Goal: Task Accomplishment & Management: Use online tool/utility

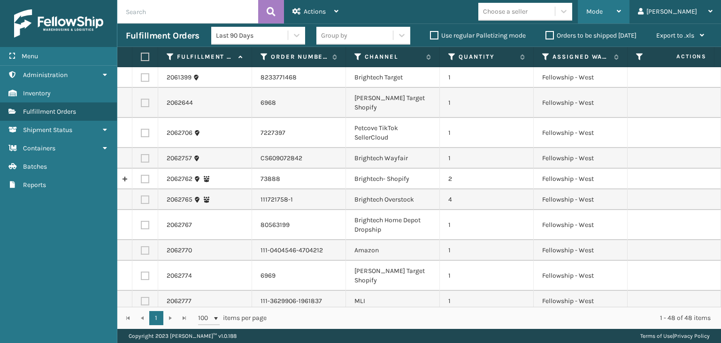
drag, startPoint x: 680, startPoint y: 27, endPoint x: 641, endPoint y: 21, distance: 39.4
click at [677, 27] on div "Export to .xls" at bounding box center [680, 35] width 48 height 23
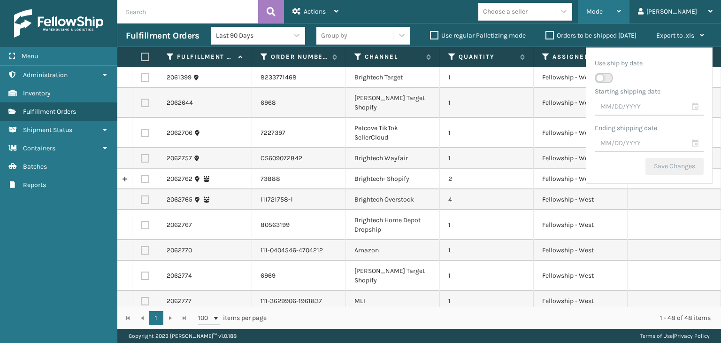
click at [603, 14] on span "Mode" at bounding box center [594, 12] width 16 height 8
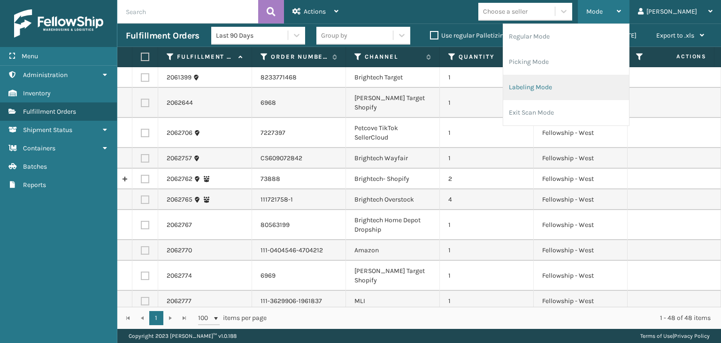
click at [589, 76] on li "Labeling Mode" at bounding box center [566, 87] width 126 height 25
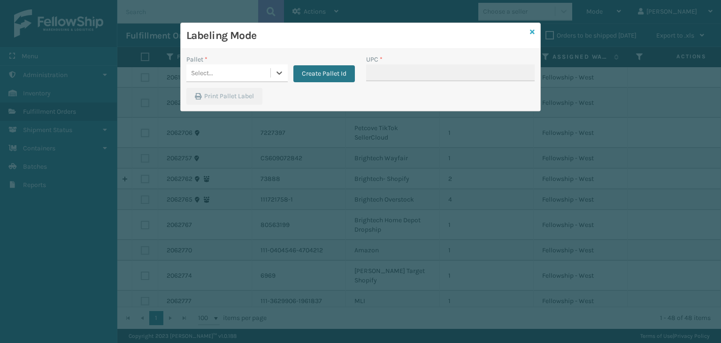
click at [534, 36] on link at bounding box center [532, 32] width 5 height 10
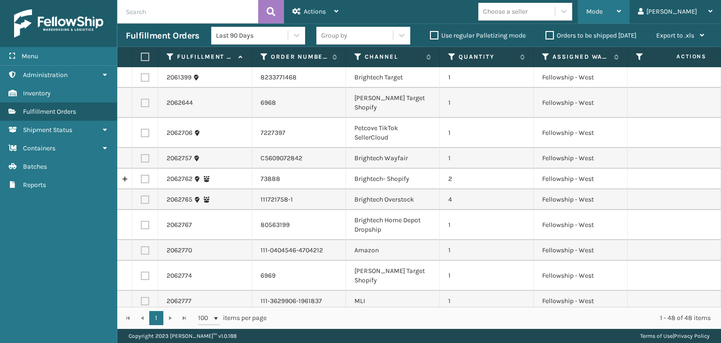
click at [621, 20] on div "Mode" at bounding box center [603, 11] width 35 height 23
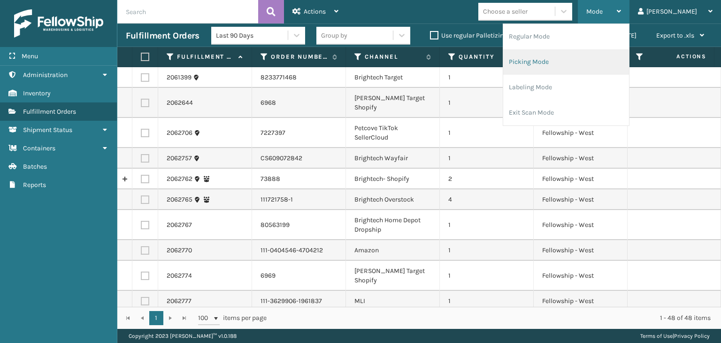
click at [620, 70] on li "Picking Mode" at bounding box center [566, 61] width 126 height 25
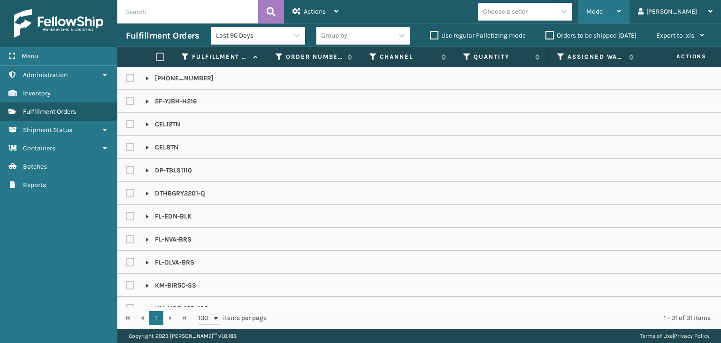
click at [621, 15] on div "Mode" at bounding box center [603, 11] width 35 height 23
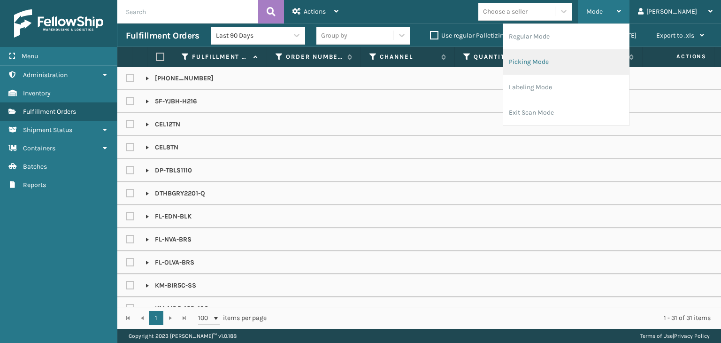
click at [609, 65] on li "Picking Mode" at bounding box center [566, 61] width 126 height 25
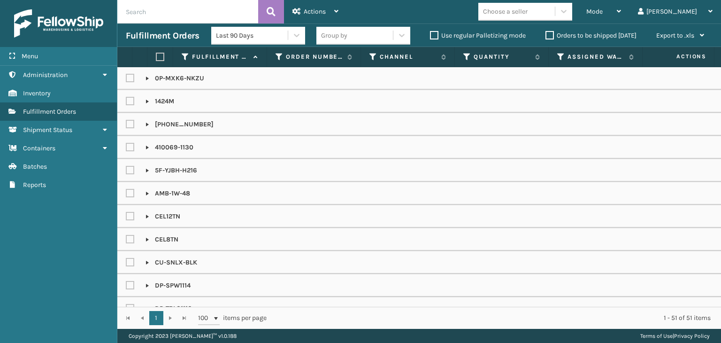
click at [229, 10] on input "text" at bounding box center [187, 11] width 141 height 23
type input "6022MT"
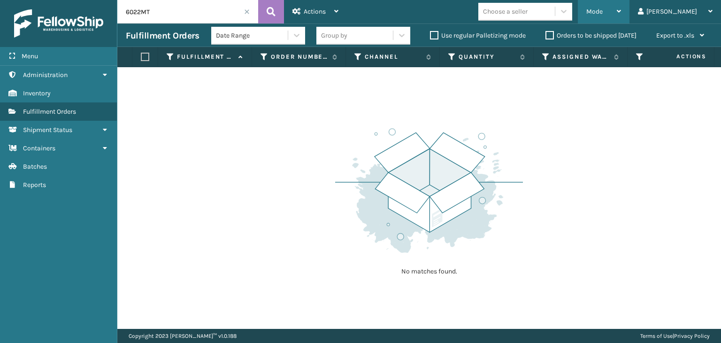
click at [621, 9] on div "Mode" at bounding box center [603, 11] width 35 height 23
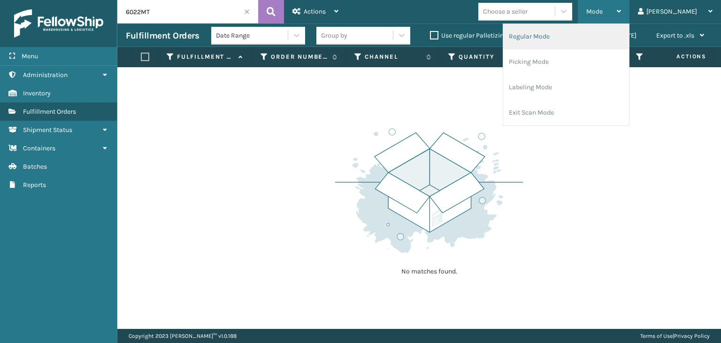
click at [610, 28] on li "Regular Mode" at bounding box center [566, 36] width 126 height 25
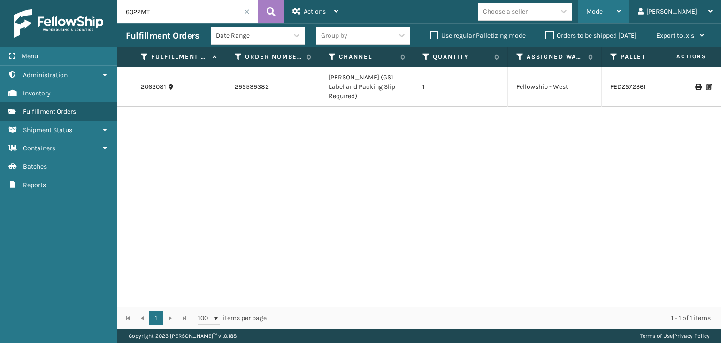
click at [621, 9] on div "Mode" at bounding box center [603, 11] width 35 height 23
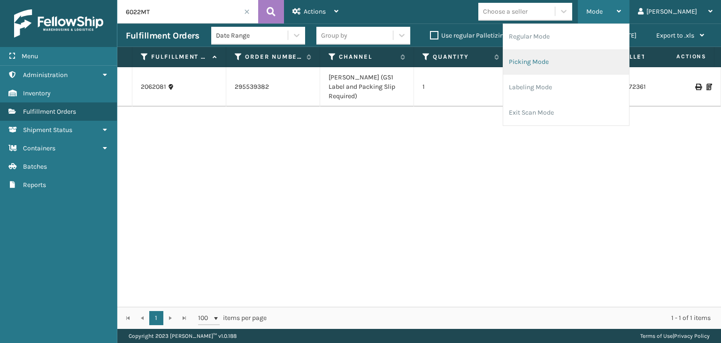
click at [601, 54] on li "Picking Mode" at bounding box center [566, 61] width 126 height 25
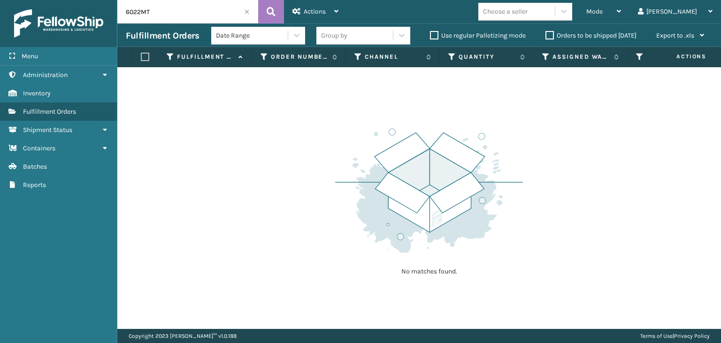
click at [246, 14] on span at bounding box center [247, 12] width 6 height 6
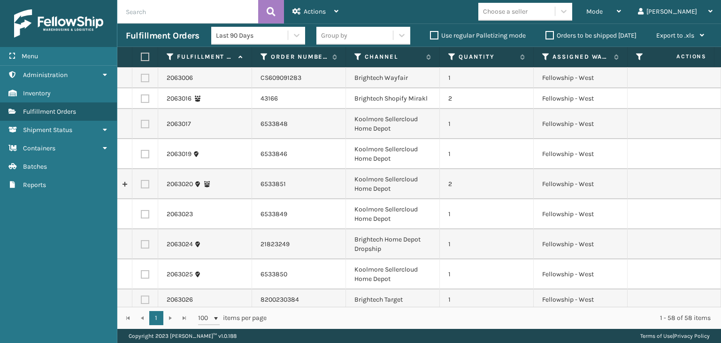
scroll to position [1153, 0]
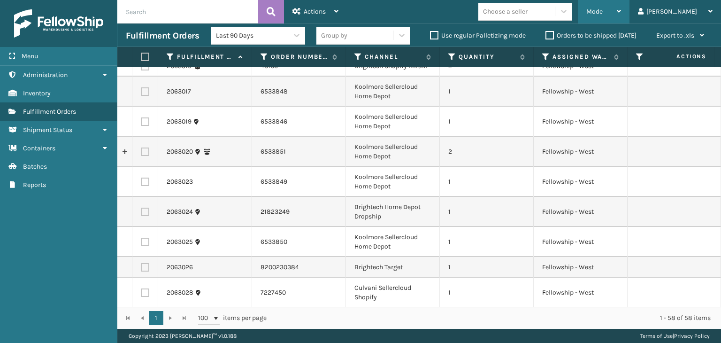
click at [629, 6] on div "Mode Regular Mode Picking Mode Labeling Mode Exit Scan Mode" at bounding box center [604, 11] width 52 height 23
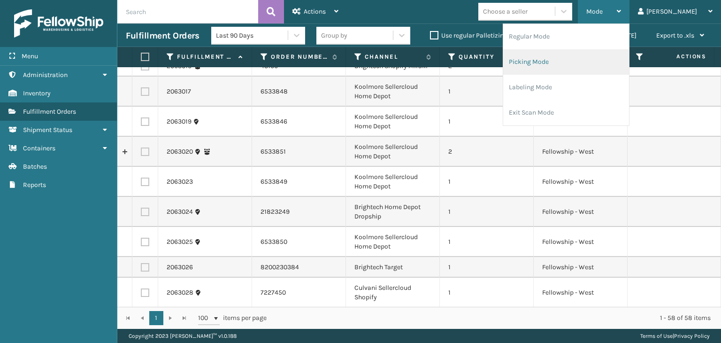
click at [608, 58] on li "Picking Mode" at bounding box center [566, 61] width 126 height 25
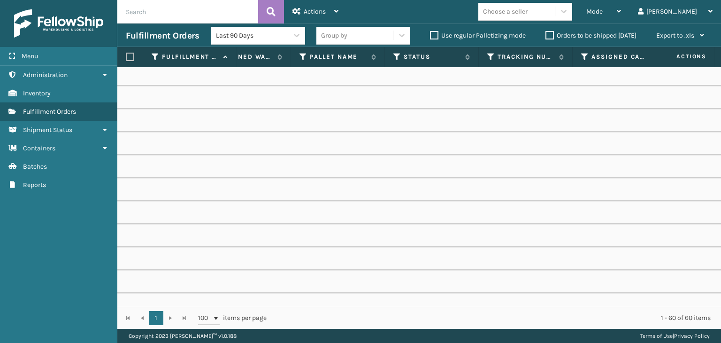
scroll to position [0, 396]
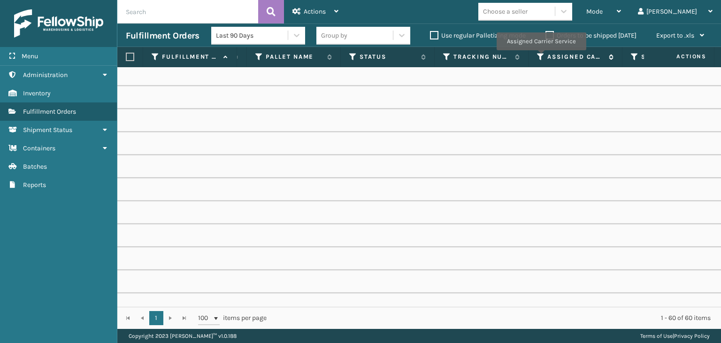
click at [541, 57] on icon at bounding box center [541, 57] width 8 height 8
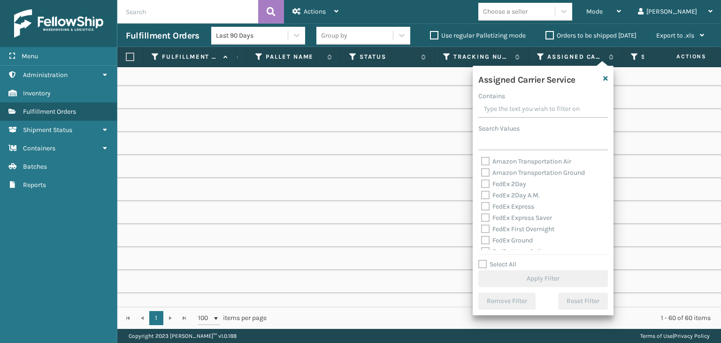
click at [511, 183] on label "FedEx 2Day" at bounding box center [503, 184] width 45 height 8
click at [482, 183] on input "FedEx 2Day" at bounding box center [481, 181] width 0 height 6
checkbox input "true"
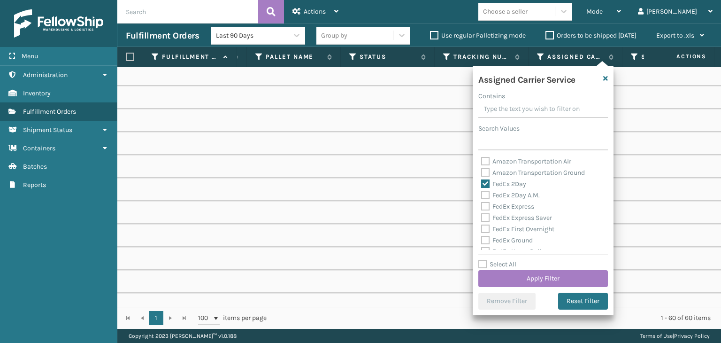
click at [512, 197] on label "FedEx 2Day A.M." at bounding box center [510, 195] width 59 height 8
click at [518, 207] on label "FedEx Express" at bounding box center [507, 206] width 53 height 8
click at [482, 207] on input "FedEx Express" at bounding box center [481, 204] width 0 height 6
checkbox input "true"
click at [516, 193] on label "FedEx 2Day A.M." at bounding box center [510, 195] width 59 height 8
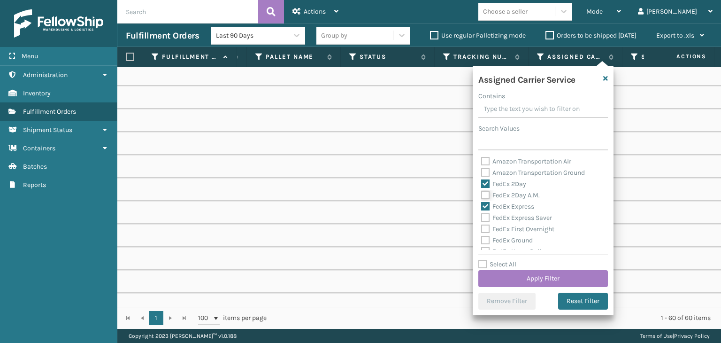
click at [482, 193] on input "FedEx 2Day A.M." at bounding box center [481, 193] width 0 height 6
checkbox input "true"
click at [516, 215] on label "FedEx Express Saver" at bounding box center [516, 218] width 71 height 8
click at [482, 215] on input "FedEx Express Saver" at bounding box center [481, 215] width 0 height 6
checkbox input "true"
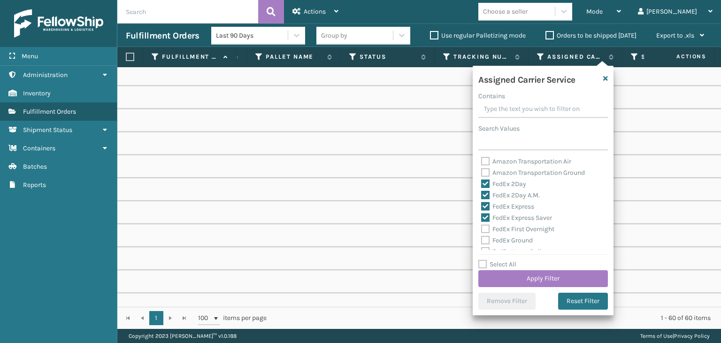
click at [515, 228] on label "FedEx First Overnight" at bounding box center [517, 229] width 73 height 8
click at [482, 228] on input "FedEx First Overnight" at bounding box center [481, 226] width 0 height 6
checkbox input "true"
click at [506, 240] on label "FedEx Ground" at bounding box center [507, 240] width 52 height 8
click at [482, 240] on input "FedEx Ground" at bounding box center [481, 238] width 0 height 6
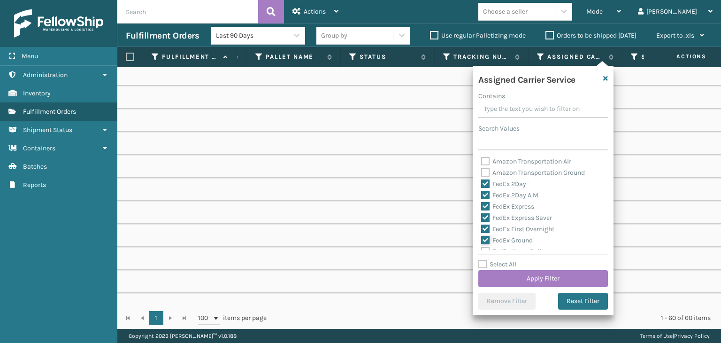
checkbox input "true"
click at [501, 212] on label "FedEx Priority Overnight" at bounding box center [522, 216] width 82 height 8
click at [482, 212] on input "FedEx Priority Overnight" at bounding box center [481, 213] width 0 height 6
checkbox input "true"
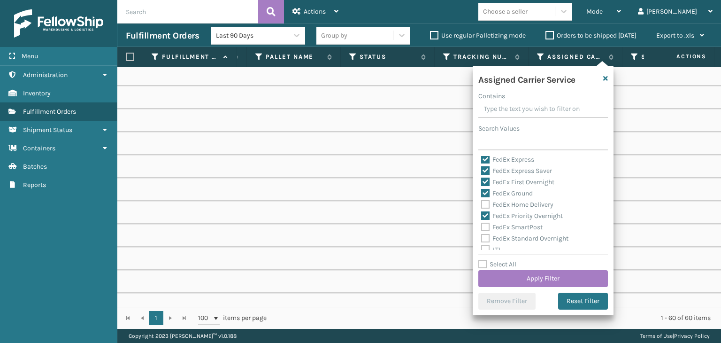
click at [501, 205] on label "FedEx Home Delivery" at bounding box center [517, 204] width 72 height 8
click at [482, 205] on input "FedEx Home Delivery" at bounding box center [481, 202] width 0 height 6
checkbox input "true"
click at [507, 226] on label "FedEx SmartPost" at bounding box center [511, 227] width 61 height 8
click at [482, 226] on input "FedEx SmartPost" at bounding box center [481, 225] width 0 height 6
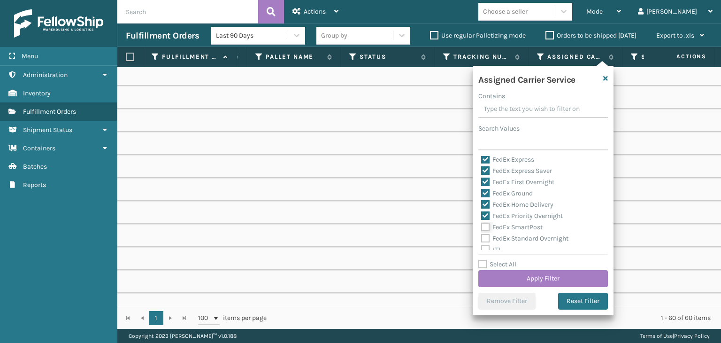
checkbox input "true"
click at [509, 238] on label "FedEx Standard Overnight" at bounding box center [524, 238] width 87 height 8
click at [482, 238] on input "FedEx Standard Overnight" at bounding box center [481, 236] width 0 height 6
checkbox input "true"
click at [516, 264] on label "Select All" at bounding box center [497, 264] width 38 height 8
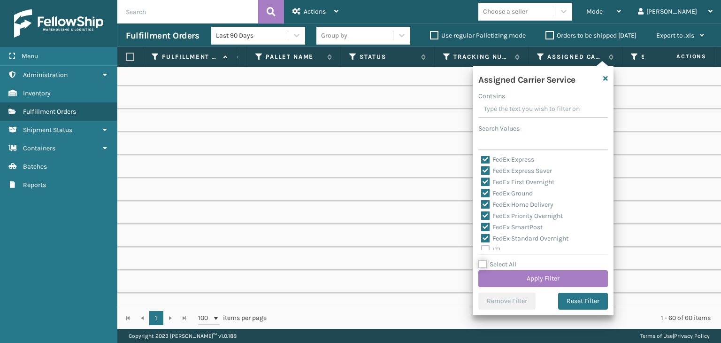
click at [516, 260] on input "Select All" at bounding box center [548, 259] width 141 height 1
checkbox input "true"
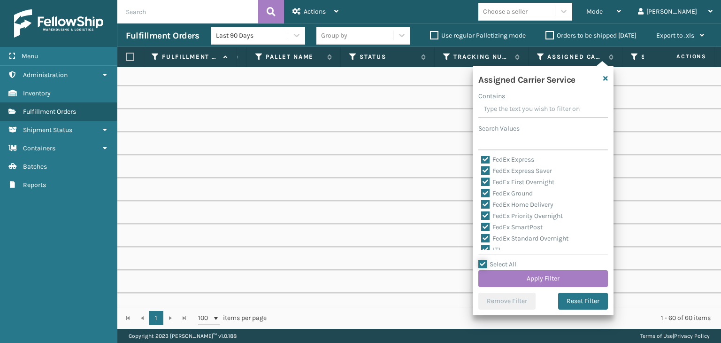
checkbox input "true"
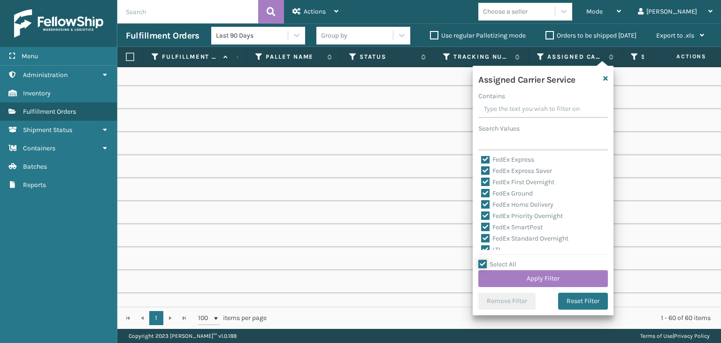
checkbox input "true"
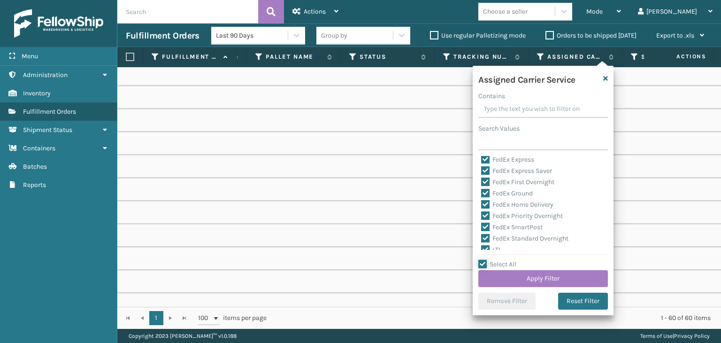
checkbox input "true"
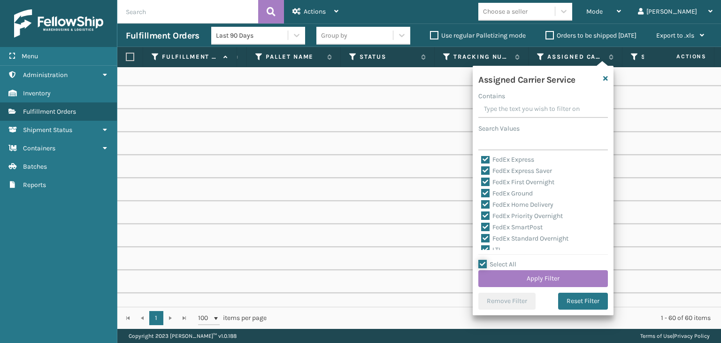
checkbox input "true"
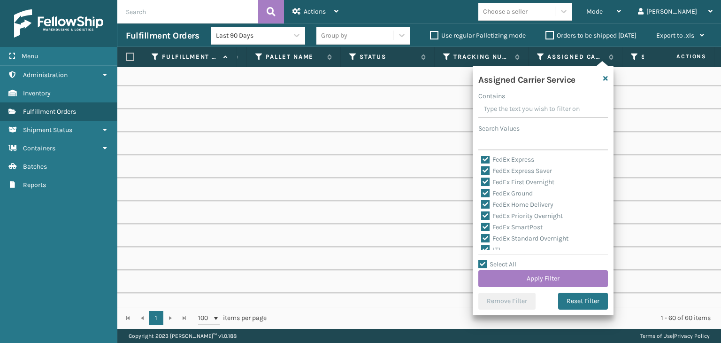
click at [496, 261] on label "Select All" at bounding box center [497, 264] width 38 height 8
click at [496, 260] on input "Select All" at bounding box center [548, 259] width 141 height 1
checkbox input "false"
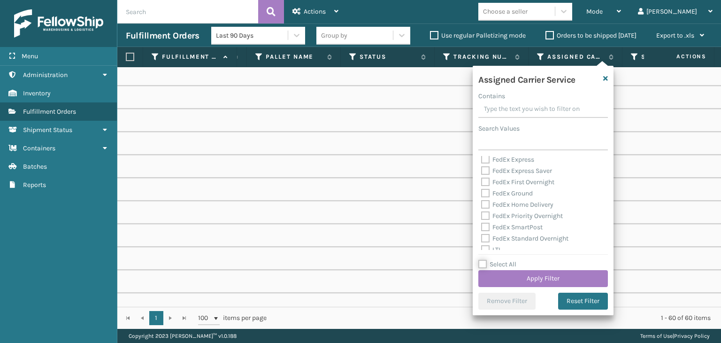
checkbox input "false"
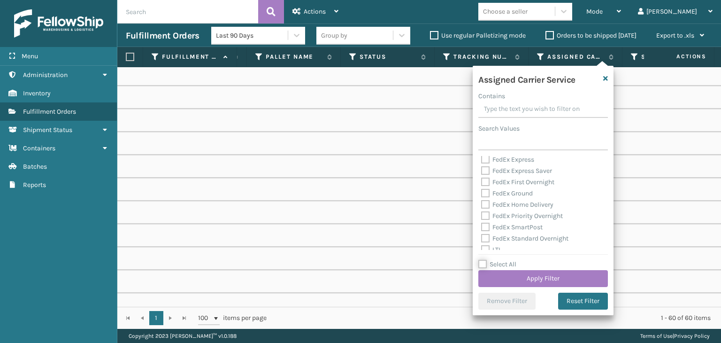
checkbox input "false"
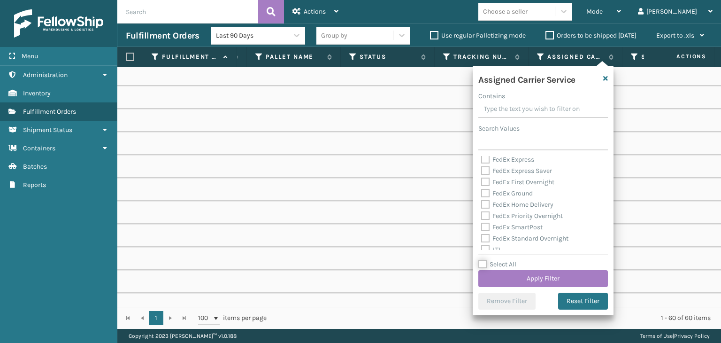
checkbox input "false"
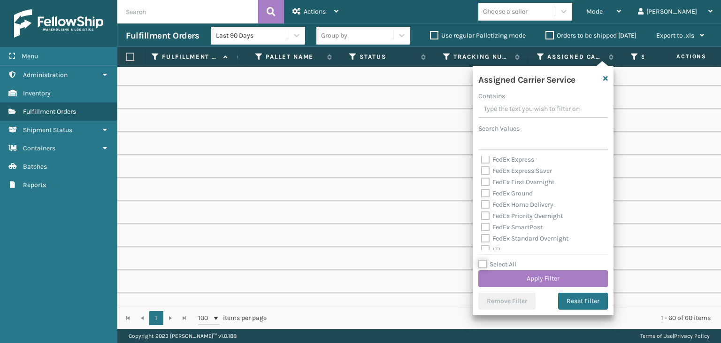
checkbox input "false"
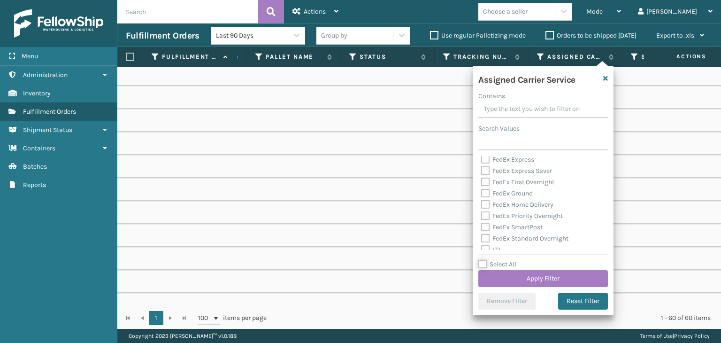
checkbox input "false"
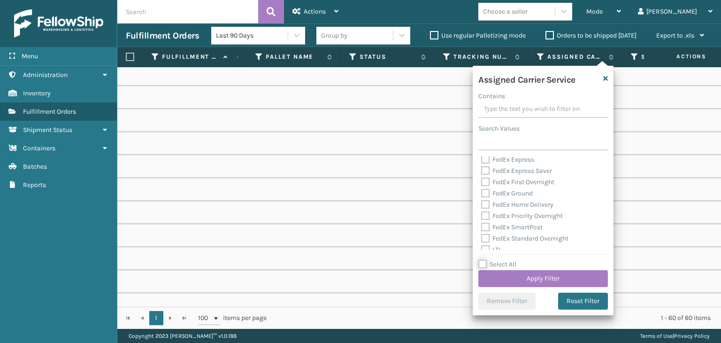
checkbox input "false"
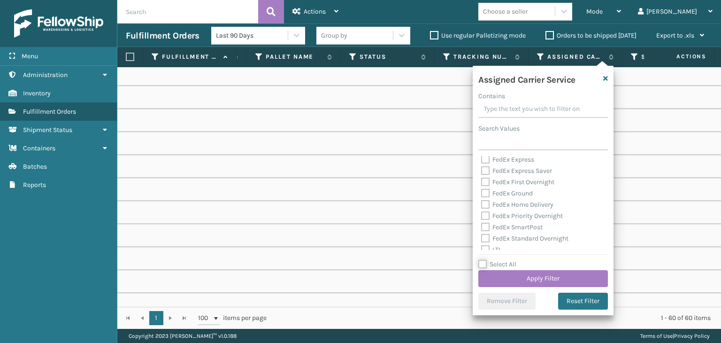
checkbox input "false"
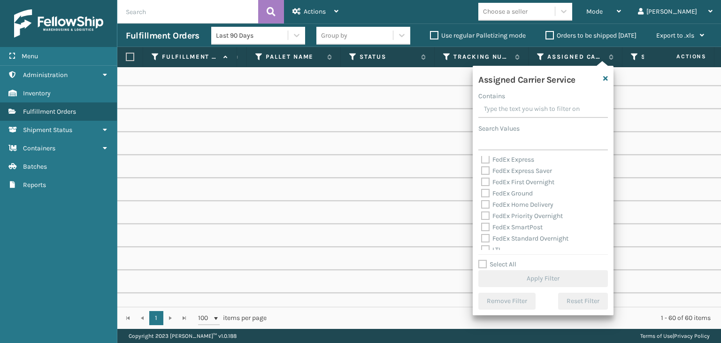
click at [498, 238] on label "FedEx Standard Overnight" at bounding box center [524, 238] width 87 height 8
click at [482, 238] on input "FedEx Standard Overnight" at bounding box center [481, 236] width 0 height 6
checkbox input "true"
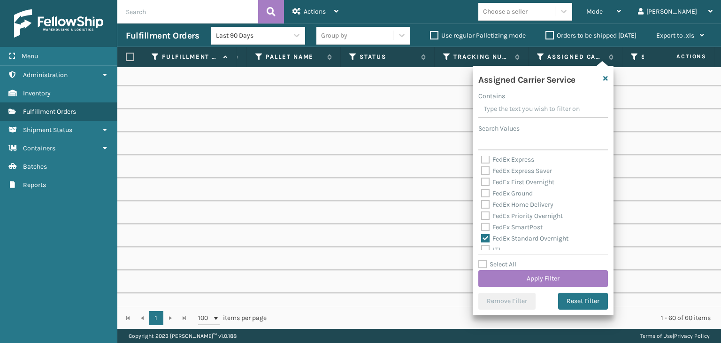
click at [498, 227] on label "FedEx SmartPost" at bounding box center [511, 227] width 61 height 8
click at [482, 227] on input "FedEx SmartPost" at bounding box center [481, 225] width 0 height 6
checkbox input "true"
click at [499, 214] on label "FedEx Priority Overnight" at bounding box center [522, 216] width 82 height 8
click at [482, 214] on input "FedEx Priority Overnight" at bounding box center [481, 213] width 0 height 6
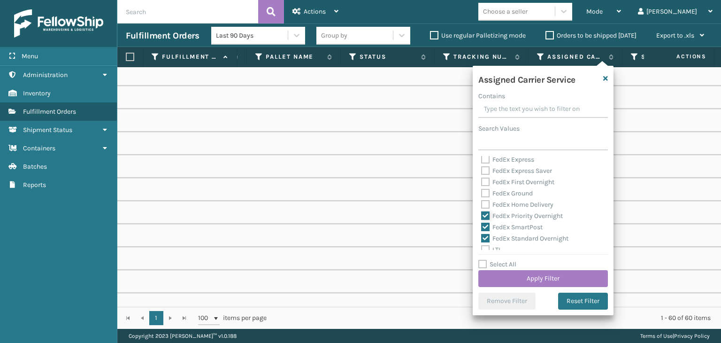
checkbox input "true"
click at [497, 204] on label "FedEx Home Delivery" at bounding box center [517, 204] width 72 height 8
click at [482, 204] on input "FedEx Home Delivery" at bounding box center [481, 202] width 0 height 6
checkbox input "true"
click at [495, 191] on label "FedEx Ground" at bounding box center [507, 193] width 52 height 8
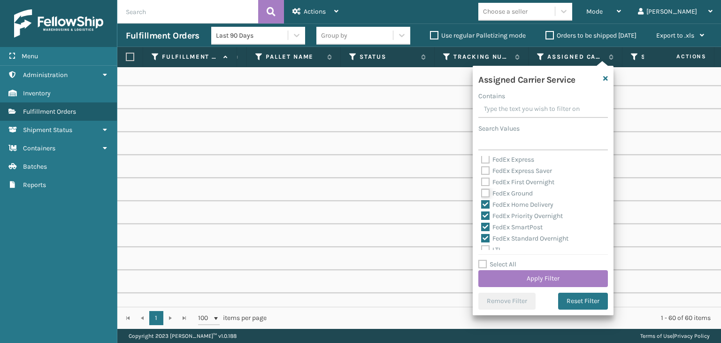
click at [482, 191] on input "FedEx Ground" at bounding box center [481, 191] width 0 height 6
checkbox input "true"
click at [496, 181] on label "FedEx First Overnight" at bounding box center [517, 182] width 73 height 8
click at [482, 181] on input "FedEx First Overnight" at bounding box center [481, 179] width 0 height 6
checkbox input "true"
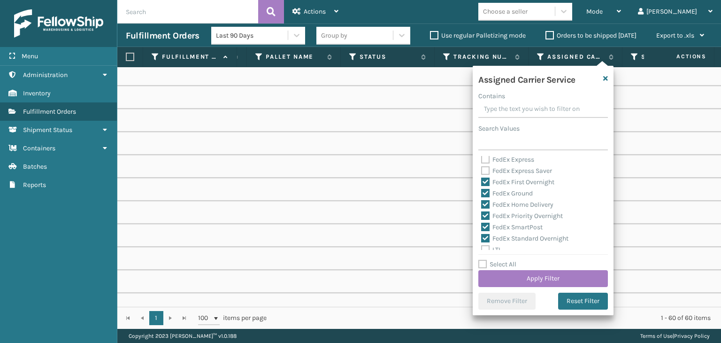
click at [496, 174] on label "FedEx Express Saver" at bounding box center [516, 171] width 71 height 8
click at [482, 171] on input "FedEx Express Saver" at bounding box center [481, 168] width 0 height 6
checkbox input "true"
click at [496, 161] on label "FedEx Express" at bounding box center [507, 159] width 53 height 8
click at [482, 160] on input "FedEx Express" at bounding box center [481, 157] width 0 height 6
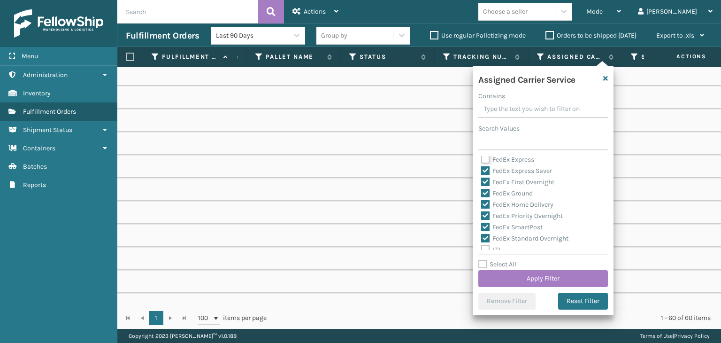
checkbox input "true"
click at [513, 196] on label "FedEx 2Day A.M." at bounding box center [510, 195] width 59 height 8
click at [482, 196] on input "FedEx 2Day A.M." at bounding box center [481, 193] width 0 height 6
checkbox input "true"
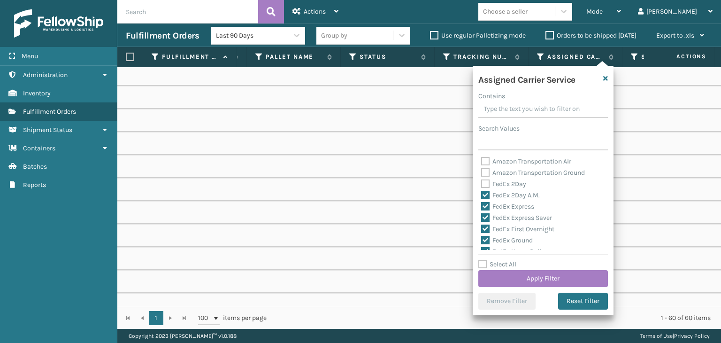
drag, startPoint x: 504, startPoint y: 183, endPoint x: 526, endPoint y: 244, distance: 65.5
click at [505, 182] on label "FedEx 2Day" at bounding box center [503, 184] width 45 height 8
click at [482, 182] on input "FedEx 2Day" at bounding box center [481, 181] width 0 height 6
checkbox input "true"
click at [541, 276] on button "Apply Filter" at bounding box center [543, 278] width 130 height 17
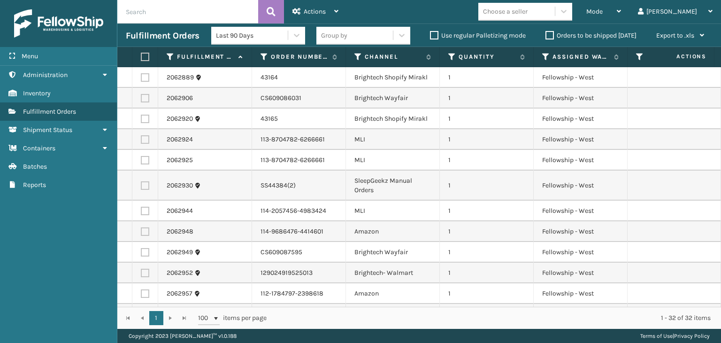
click at [341, 26] on div "Last 90 Days Group by Use regular Palletizing mode Orders to be shipped [DATE] …" at bounding box center [461, 35] width 501 height 23
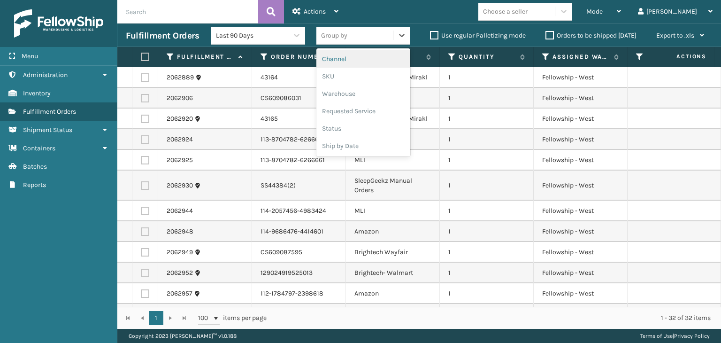
click at [336, 40] on div "Group by" at bounding box center [354, 35] width 77 height 15
click at [345, 73] on div "SKU" at bounding box center [363, 76] width 94 height 17
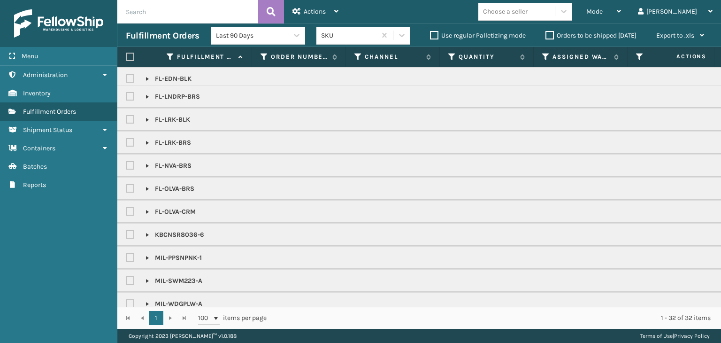
scroll to position [408, 0]
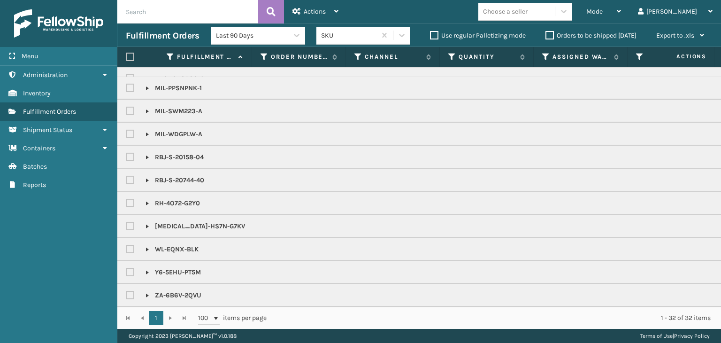
click at [528, 11] on div "Choose a seller" at bounding box center [505, 12] width 45 height 10
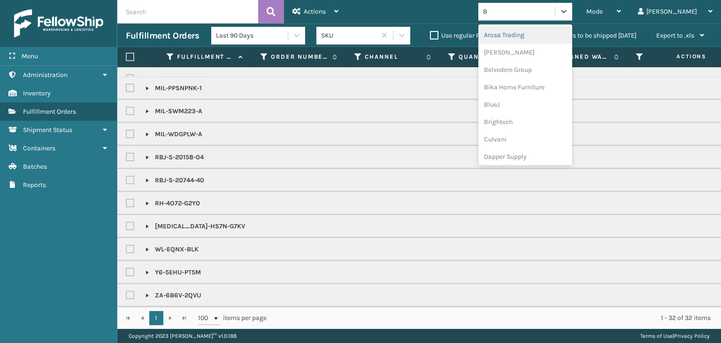
type input "BR"
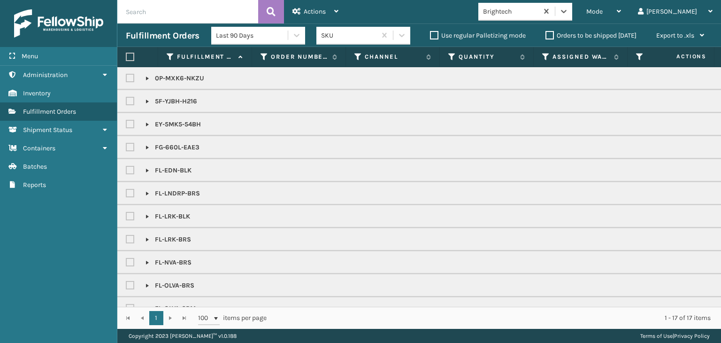
click at [132, 55] on label at bounding box center [130, 57] width 8 height 8
click at [126, 55] on input "checkbox" at bounding box center [126, 57] width 0 height 6
checkbox input "true"
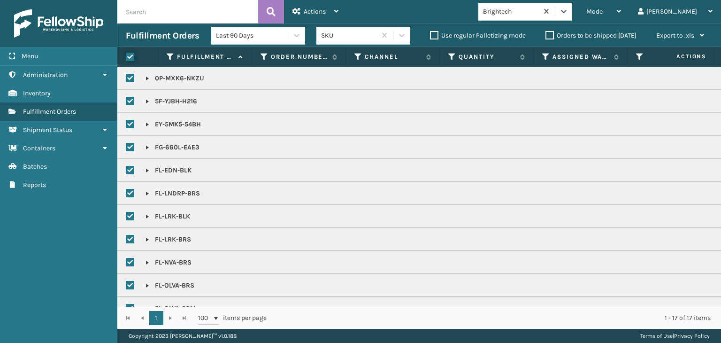
checkbox input "true"
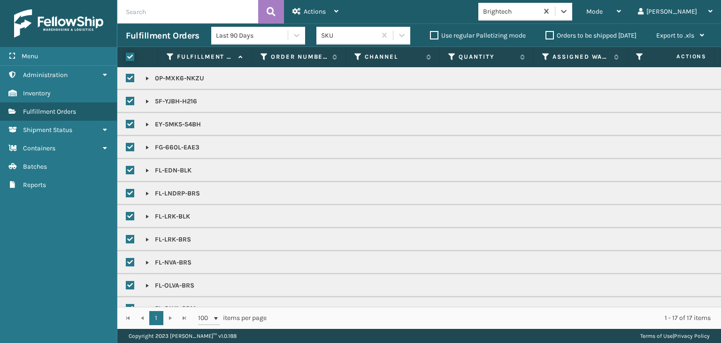
checkbox input "true"
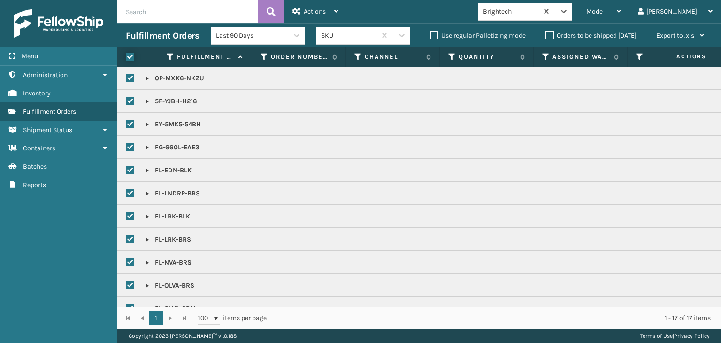
checkbox input "true"
click at [312, 14] on span "Actions" at bounding box center [315, 12] width 22 height 8
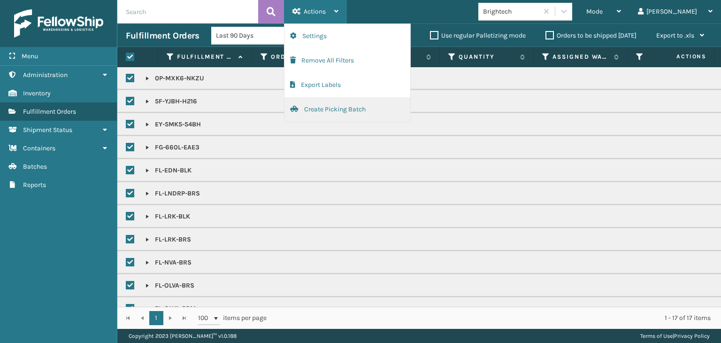
click at [354, 117] on button "Create Picking Batch" at bounding box center [347, 109] width 126 height 24
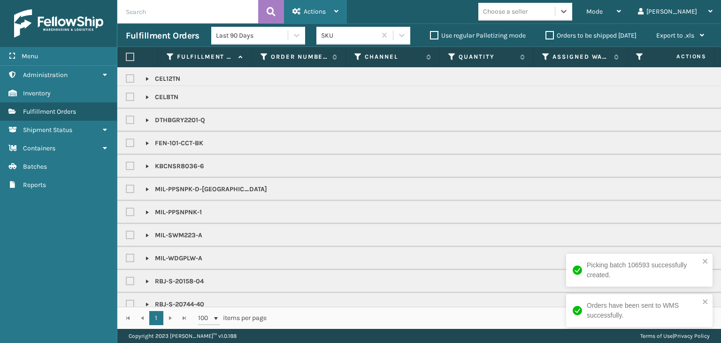
scroll to position [88, 0]
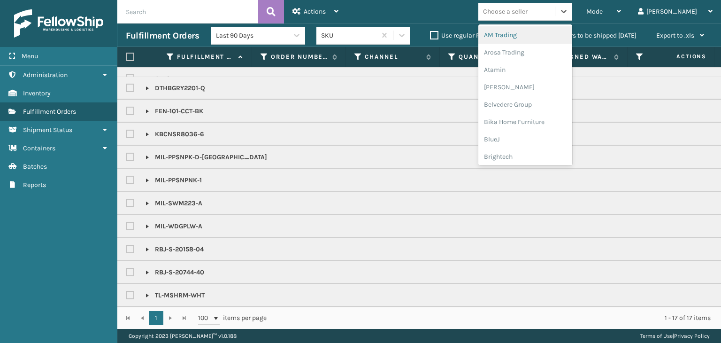
click at [555, 5] on div "Choose a seller" at bounding box center [516, 11] width 77 height 15
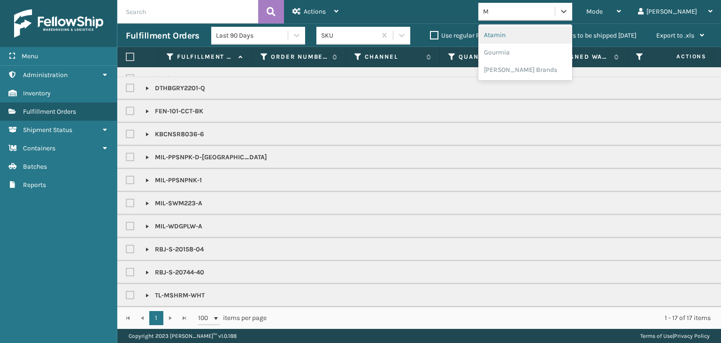
type input "MI"
click at [522, 69] on div "[PERSON_NAME] Brands" at bounding box center [525, 69] width 94 height 17
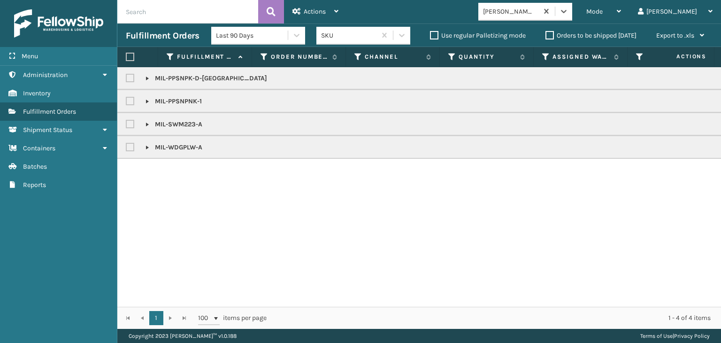
click at [128, 58] on label at bounding box center [130, 57] width 8 height 8
click at [126, 58] on input "checkbox" at bounding box center [126, 57] width 0 height 6
checkbox input "true"
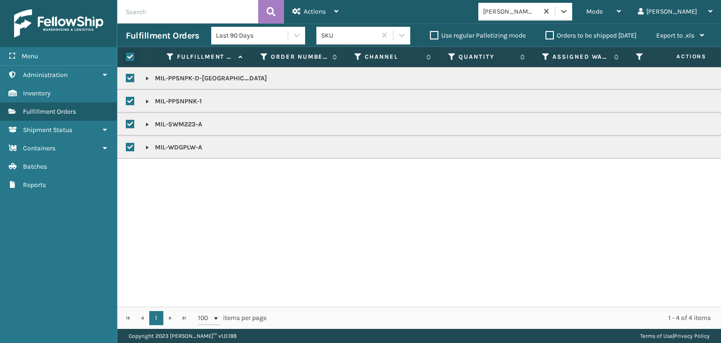
checkbox input "true"
drag, startPoint x: 311, startPoint y: 12, endPoint x: 321, endPoint y: 45, distance: 34.4
click at [312, 11] on span "Actions" at bounding box center [315, 12] width 22 height 8
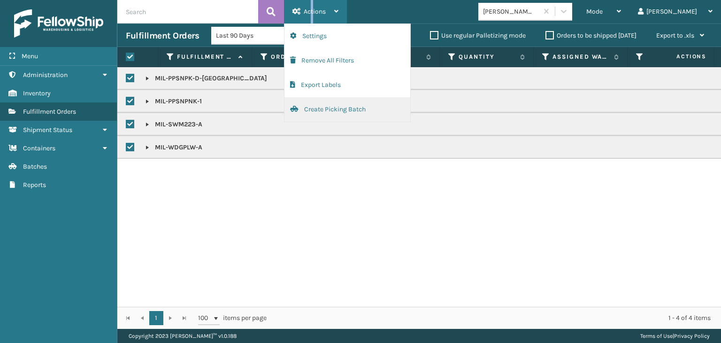
click at [340, 104] on button "Create Picking Batch" at bounding box center [347, 109] width 126 height 24
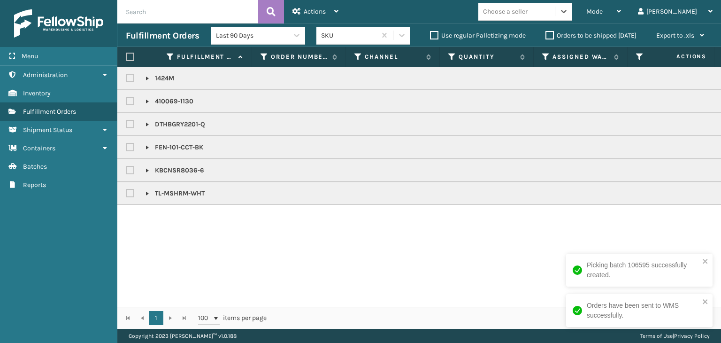
click at [130, 167] on label at bounding box center [131, 170] width 11 height 8
click at [126, 167] on input "checkbox" at bounding box center [126, 168] width 0 height 6
checkbox input "true"
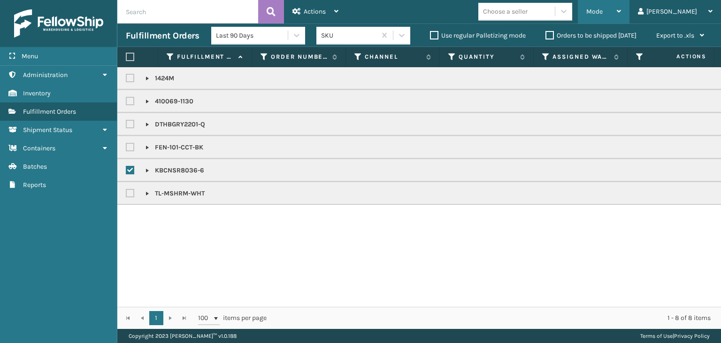
click at [621, 15] on div "Mode" at bounding box center [603, 11] width 35 height 23
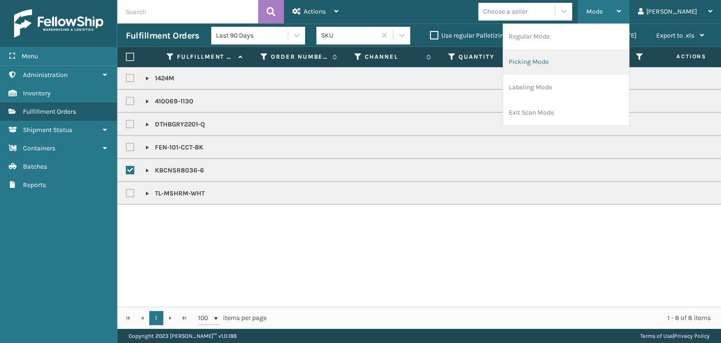
click at [629, 51] on li "Picking Mode" at bounding box center [566, 61] width 126 height 25
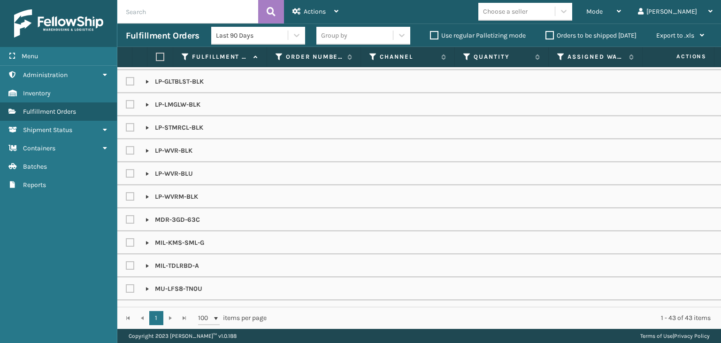
scroll to position [454, 0]
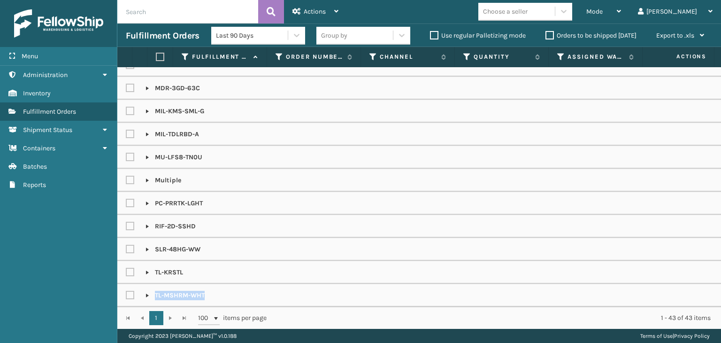
drag, startPoint x: 360, startPoint y: 298, endPoint x: 528, endPoint y: 290, distance: 167.3
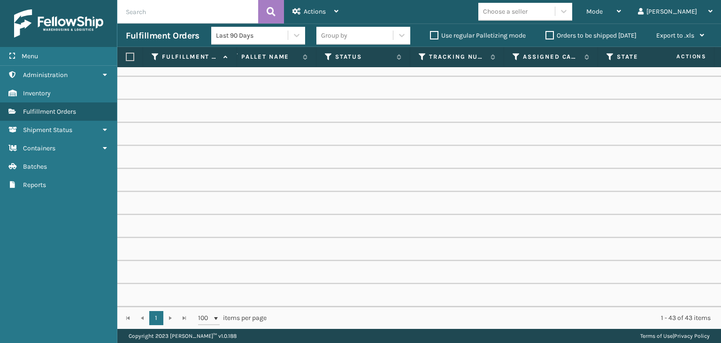
scroll to position [0, 421]
click at [514, 56] on icon at bounding box center [516, 57] width 8 height 8
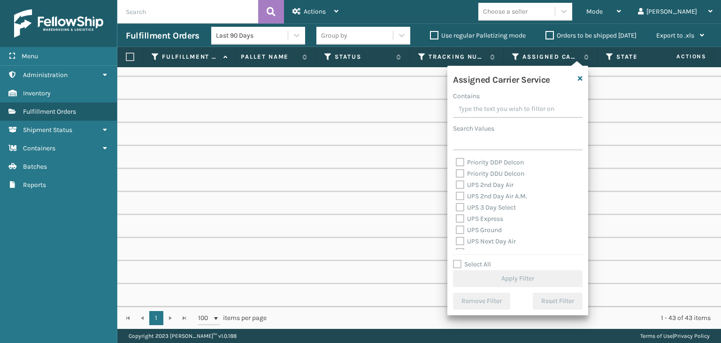
scroll to position [141, 0]
click at [486, 198] on label "UPS 2nd Day Air" at bounding box center [485, 201] width 58 height 8
click at [456, 198] on input "UPS 2nd Day Air" at bounding box center [456, 198] width 0 height 6
checkbox input "true"
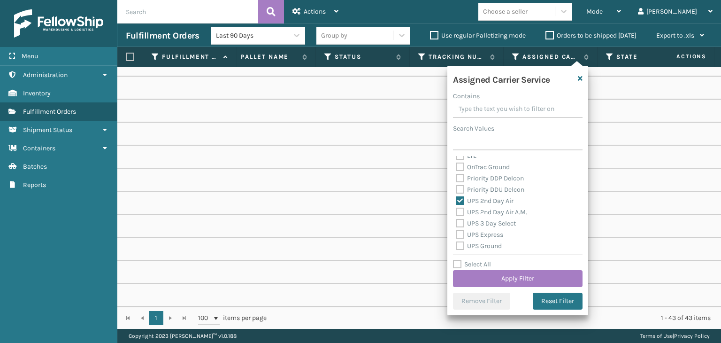
click at [490, 207] on div "UPS 2nd Day Air A.M." at bounding box center [518, 212] width 124 height 11
click at [489, 215] on label "UPS 2nd Day Air A.M." at bounding box center [491, 212] width 71 height 8
click at [456, 213] on input "UPS 2nd Day Air A.M." at bounding box center [456, 210] width 0 height 6
checkbox input "true"
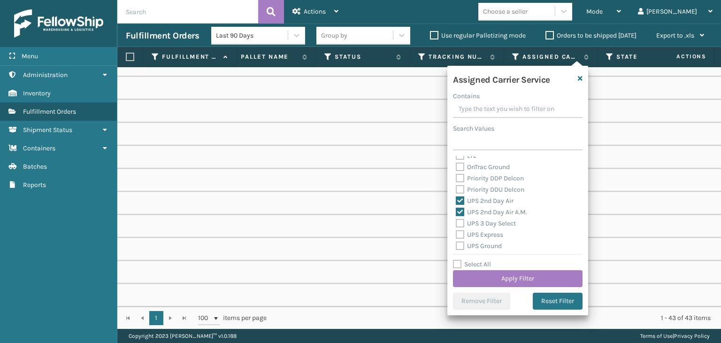
click at [491, 218] on div "UPS 3 Day Select" at bounding box center [518, 223] width 124 height 11
click at [492, 224] on label "UPS 3 Day Select" at bounding box center [486, 223] width 60 height 8
click at [486, 233] on label "UPS Express" at bounding box center [479, 234] width 47 height 8
click at [456, 233] on input "UPS Express" at bounding box center [456, 232] width 0 height 6
checkbox input "true"
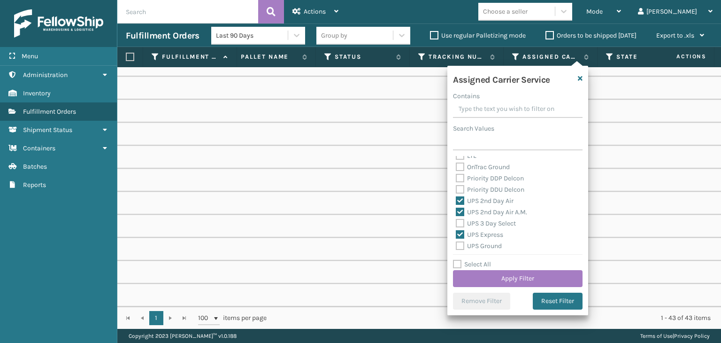
click at [480, 222] on label "UPS 3 Day Select" at bounding box center [486, 223] width 60 height 8
click at [456, 222] on input "UPS 3 Day Select" at bounding box center [456, 221] width 0 height 6
checkbox input "true"
click at [479, 244] on label "UPS Ground" at bounding box center [479, 246] width 46 height 8
click at [456, 244] on input "UPS Ground" at bounding box center [456, 243] width 0 height 6
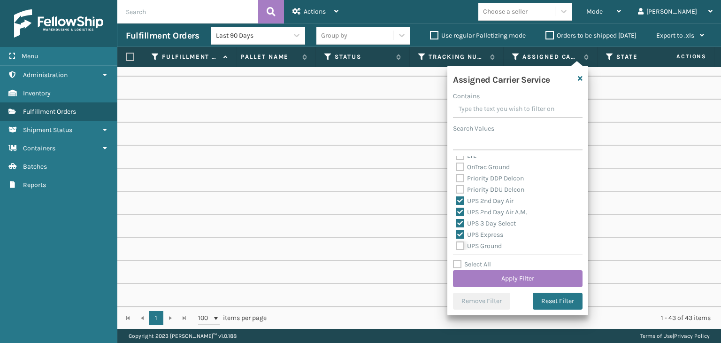
checkbox input "true"
click at [477, 213] on label "UPS Next Day Air" at bounding box center [486, 210] width 60 height 8
click at [456, 211] on input "UPS Next Day Air" at bounding box center [456, 208] width 0 height 6
checkbox input "true"
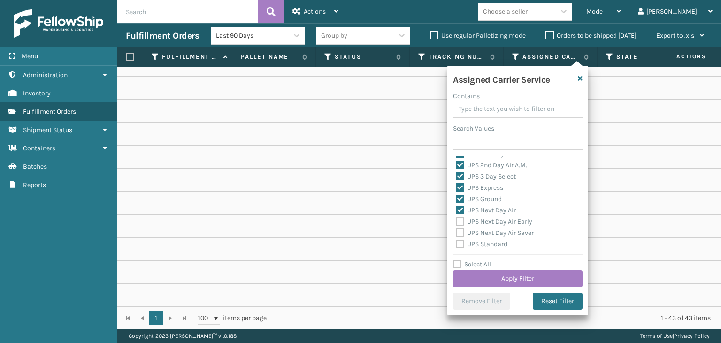
click at [481, 225] on div "UPS Next Day Air Early" at bounding box center [518, 221] width 124 height 11
click at [481, 221] on label "UPS Next Day Air Early" at bounding box center [494, 221] width 77 height 8
click at [456, 221] on input "UPS Next Day Air Early" at bounding box center [456, 219] width 0 height 6
checkbox input "true"
click at [485, 232] on label "UPS Next Day Air Saver" at bounding box center [495, 233] width 78 height 8
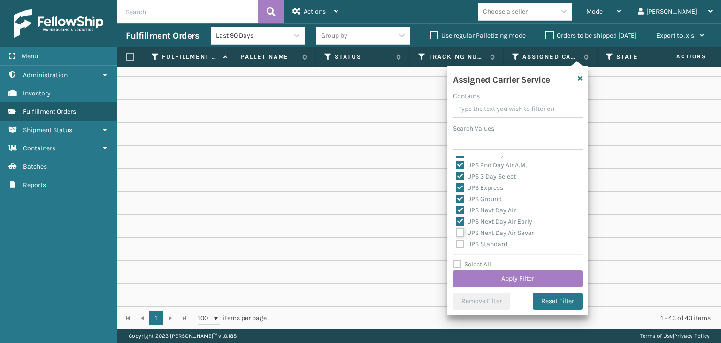
click at [456, 232] on input "UPS Next Day Air Saver" at bounding box center [456, 230] width 0 height 6
checkbox input "true"
click at [486, 241] on label "UPS Standard" at bounding box center [482, 244] width 52 height 8
click at [456, 241] on input "UPS Standard" at bounding box center [456, 241] width 0 height 6
checkbox input "true"
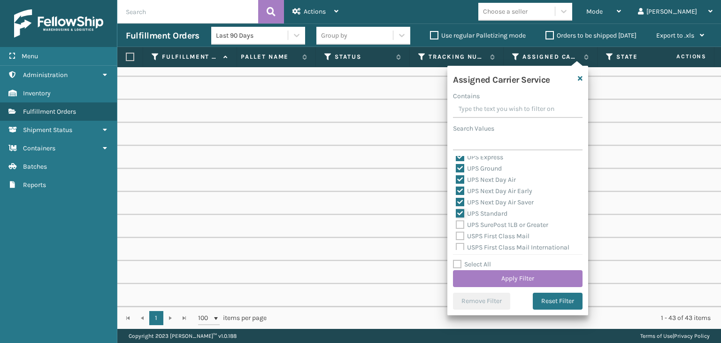
scroll to position [235, 0]
click at [483, 209] on label "UPS SurePost 1LB or Greater" at bounding box center [502, 208] width 92 height 8
click at [456, 209] on input "UPS SurePost 1LB or Greater" at bounding box center [456, 206] width 0 height 6
checkbox input "true"
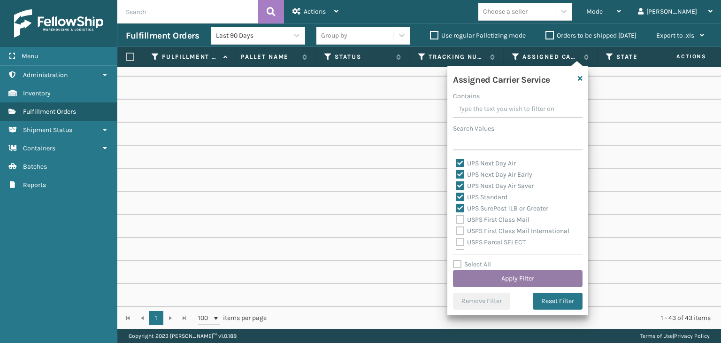
click at [498, 280] on button "Apply Filter" at bounding box center [518, 278] width 130 height 17
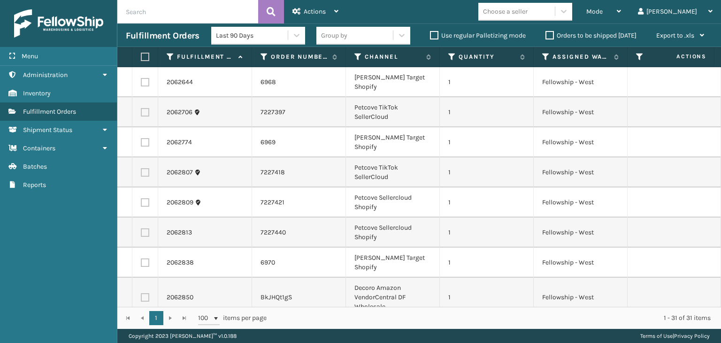
click at [353, 32] on div "Group by" at bounding box center [354, 35] width 77 height 15
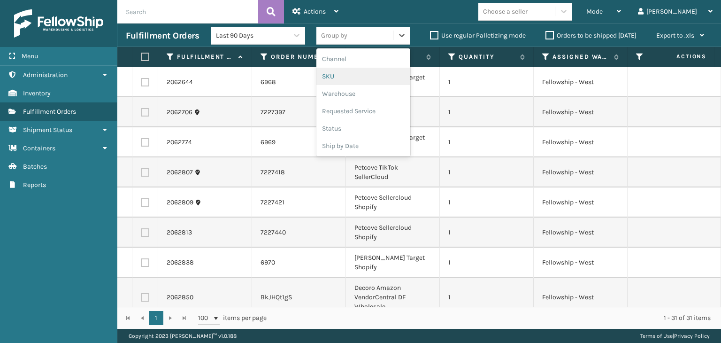
click at [366, 71] on div "SKU" at bounding box center [363, 76] width 94 height 17
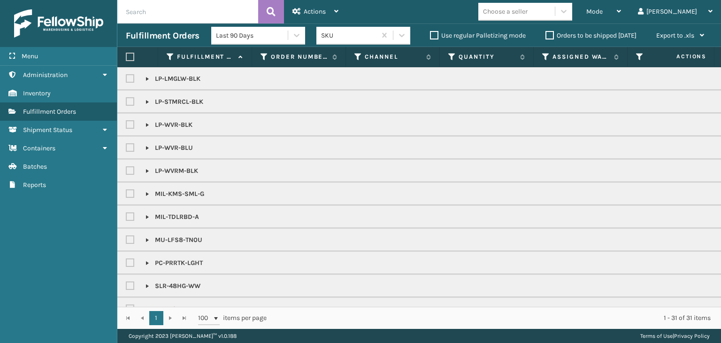
scroll to position [225, 0]
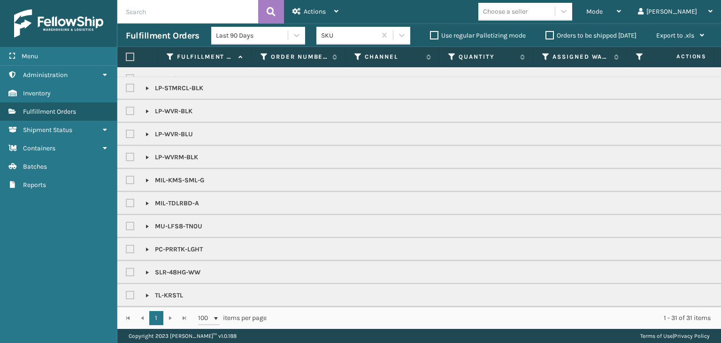
click at [562, 21] on div "Mode Regular Mode Picking Mode Labeling Mode Exit Scan Mode Choose a seller [PE…" at bounding box center [534, 11] width 374 height 23
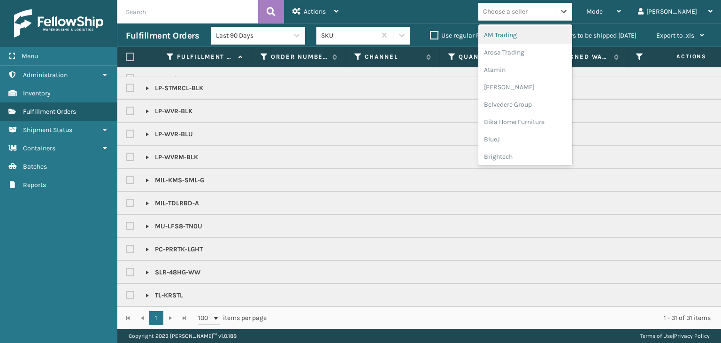
click at [555, 17] on div "Choose a seller" at bounding box center [516, 11] width 77 height 15
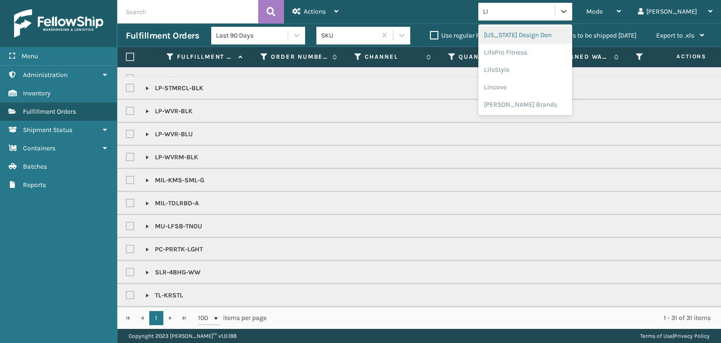
type input "LIF"
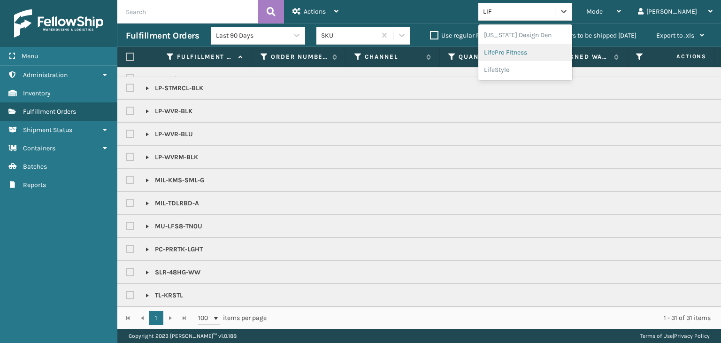
click at [558, 51] on div "LifePro Fitness" at bounding box center [525, 52] width 94 height 17
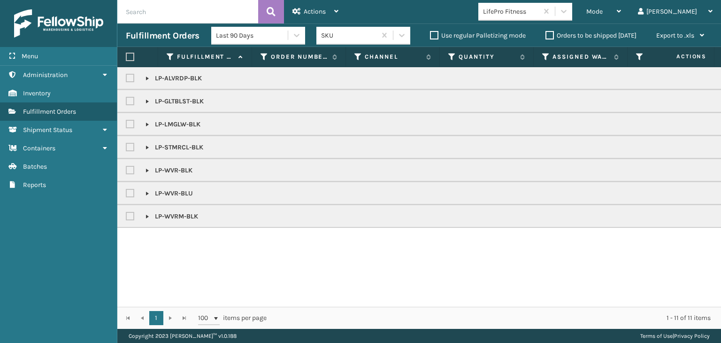
click at [133, 58] on label at bounding box center [130, 57] width 8 height 8
click at [126, 58] on input "checkbox" at bounding box center [126, 57] width 0 height 6
checkbox input "true"
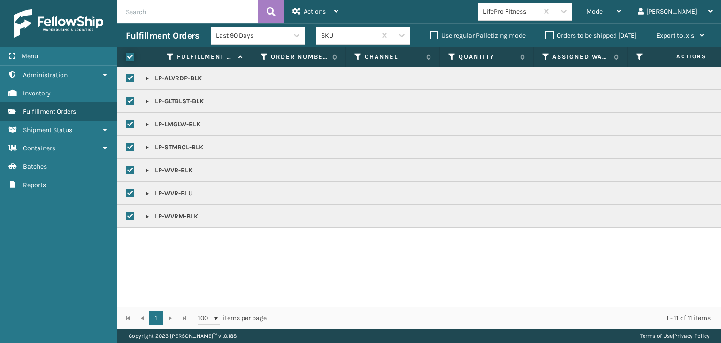
checkbox input "true"
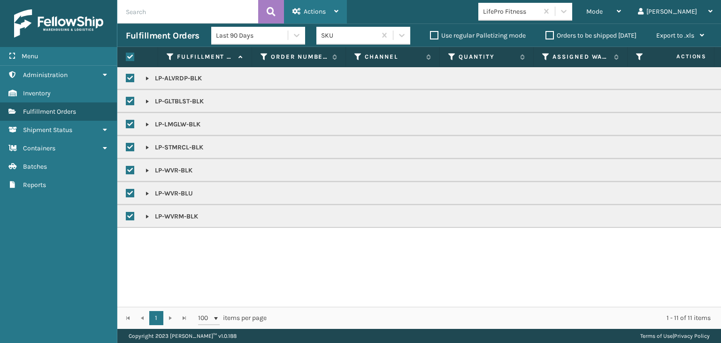
click at [308, 7] on div "Actions" at bounding box center [315, 11] width 46 height 23
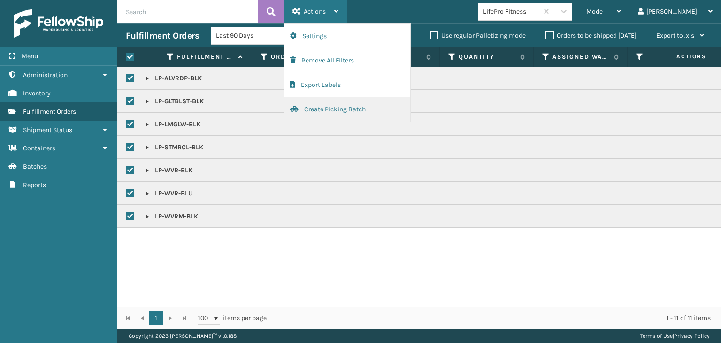
click at [344, 105] on button "Create Picking Batch" at bounding box center [347, 109] width 126 height 24
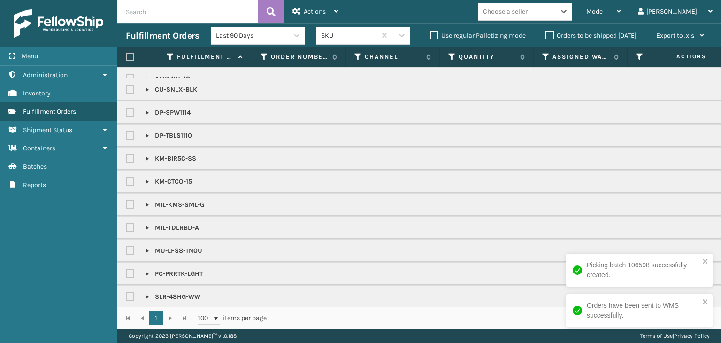
scroll to position [0, 0]
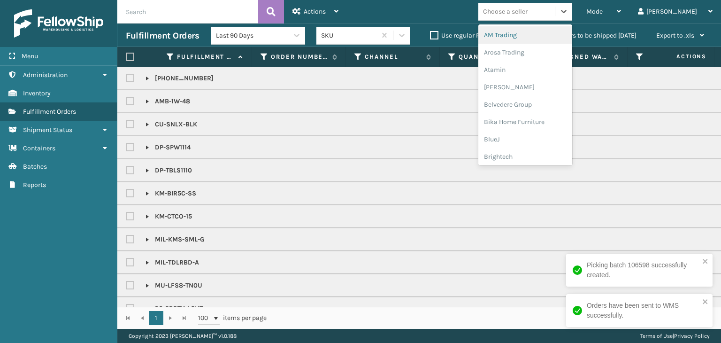
click at [528, 11] on div "Choose a seller" at bounding box center [505, 12] width 45 height 10
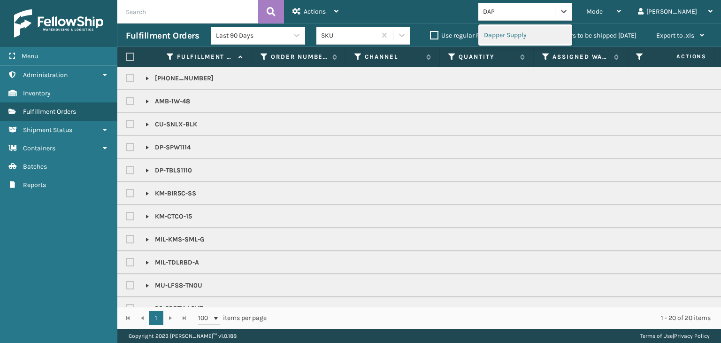
type input "[PERSON_NAME]"
click at [555, 30] on div "Dapper Supply" at bounding box center [525, 34] width 94 height 17
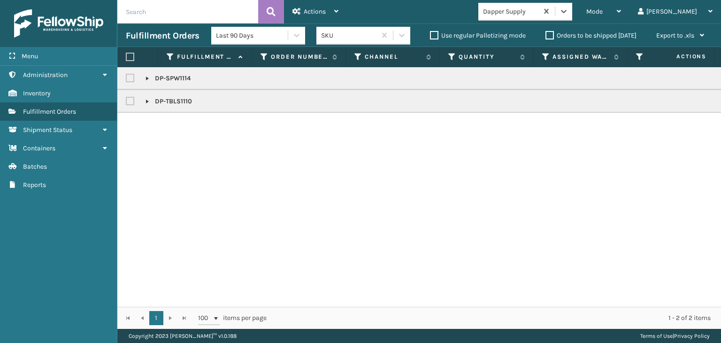
click at [129, 53] on label at bounding box center [130, 57] width 8 height 8
click at [126, 54] on input "checkbox" at bounding box center [126, 57] width 0 height 6
checkbox input "true"
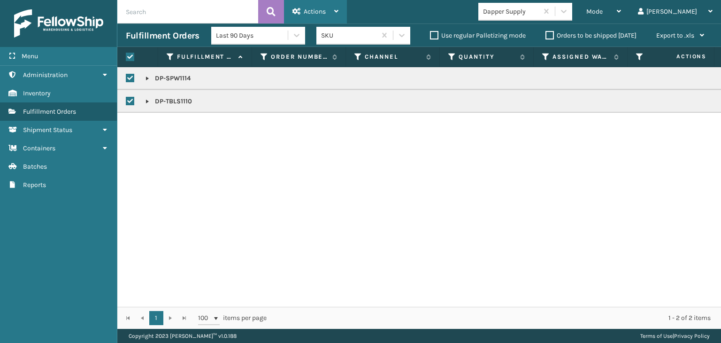
click at [322, 12] on span "Actions" at bounding box center [315, 12] width 22 height 8
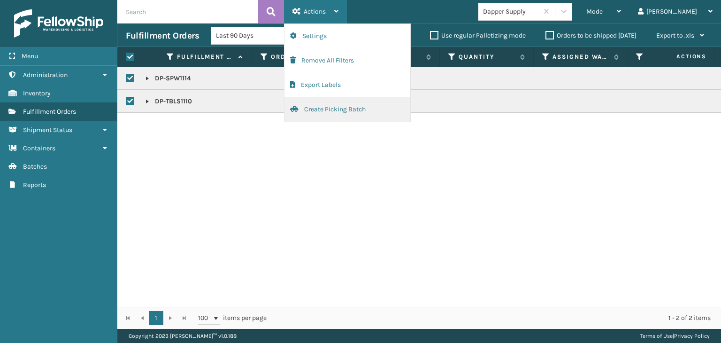
click at [351, 100] on button "Create Picking Batch" at bounding box center [347, 109] width 126 height 24
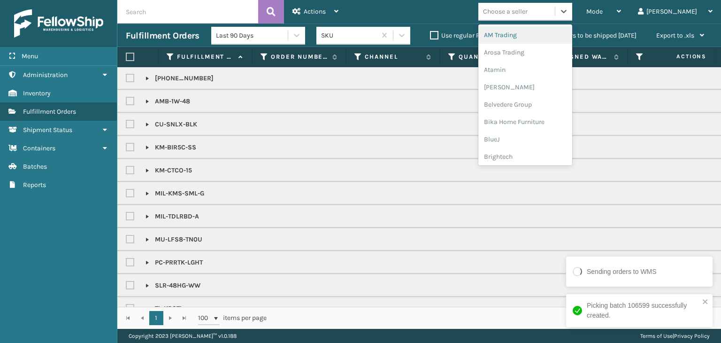
click at [546, 18] on div "Choose a seller" at bounding box center [516, 11] width 77 height 15
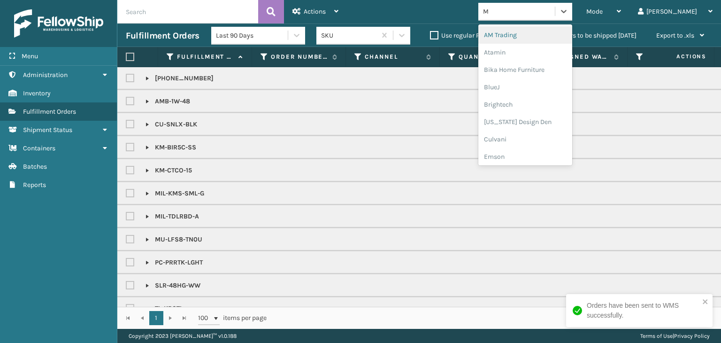
type input "MI"
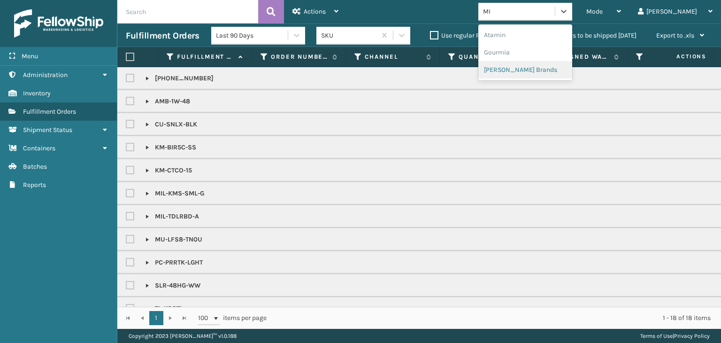
click at [560, 65] on div "[PERSON_NAME] Brands" at bounding box center [525, 69] width 94 height 17
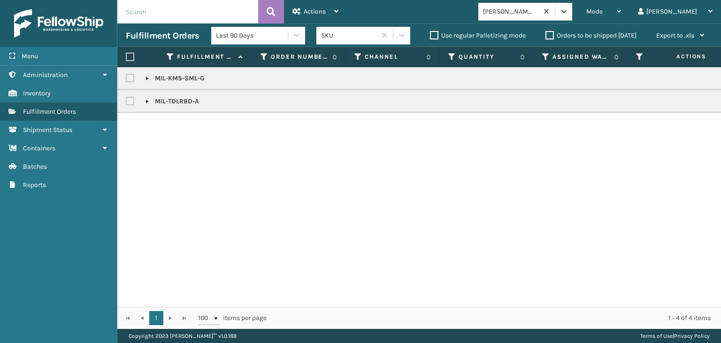
click at [128, 56] on label at bounding box center [130, 57] width 8 height 8
click at [126, 56] on input "checkbox" at bounding box center [126, 57] width 0 height 6
checkbox input "true"
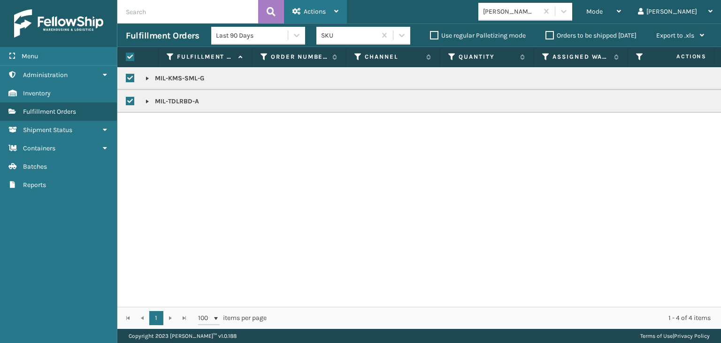
click at [317, 13] on span "Actions" at bounding box center [315, 12] width 22 height 8
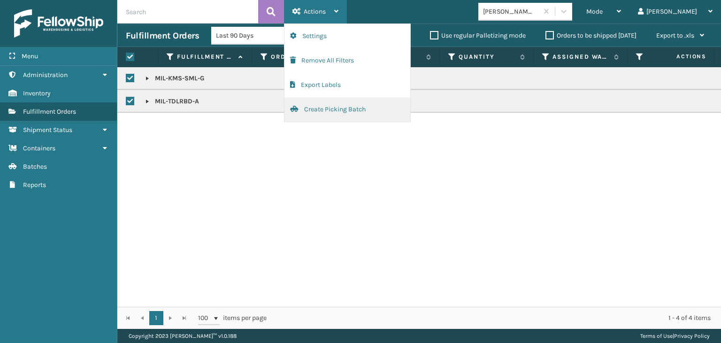
click at [354, 111] on button "Create Picking Batch" at bounding box center [347, 109] width 126 height 24
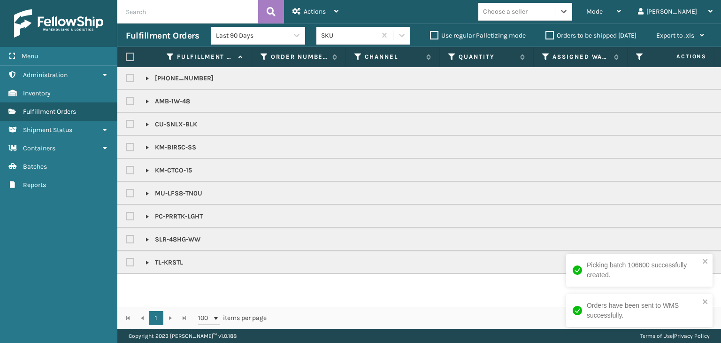
drag, startPoint x: 129, startPoint y: 123, endPoint x: 182, endPoint y: 101, distance: 57.3
click at [129, 123] on label at bounding box center [131, 124] width 11 height 8
click at [126, 123] on input "checkbox" at bounding box center [126, 122] width 0 height 6
checkbox input "true"
click at [316, 15] on span "Actions" at bounding box center [315, 12] width 22 height 8
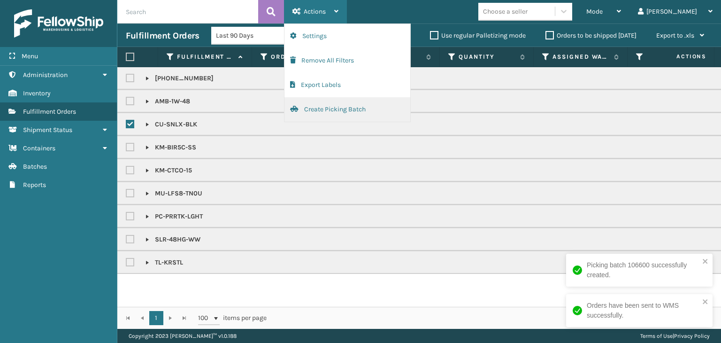
click at [355, 112] on button "Create Picking Batch" at bounding box center [347, 109] width 126 height 24
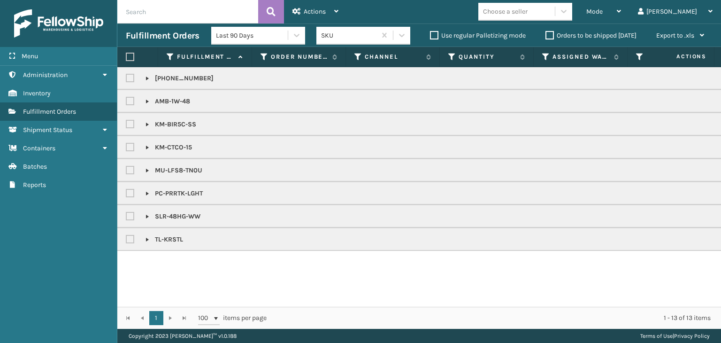
click at [129, 123] on label at bounding box center [131, 124] width 11 height 8
click at [126, 123] on input "checkbox" at bounding box center [126, 122] width 0 height 6
checkbox input "true"
click at [131, 142] on div at bounding box center [133, 147] width 14 height 11
click at [130, 150] on label at bounding box center [131, 147] width 11 height 8
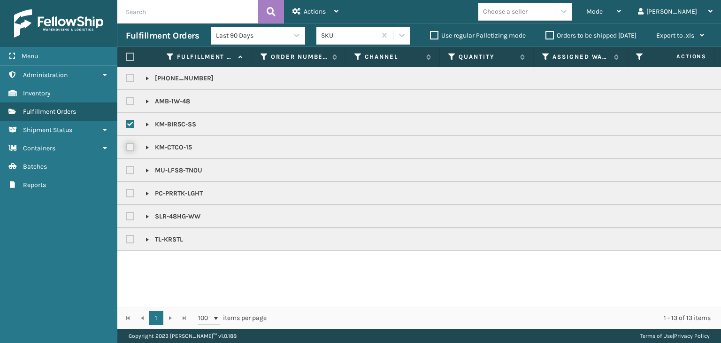
click at [126, 148] on input "checkbox" at bounding box center [126, 145] width 0 height 6
checkbox input "true"
click at [313, 19] on div "Actions" at bounding box center [315, 11] width 46 height 23
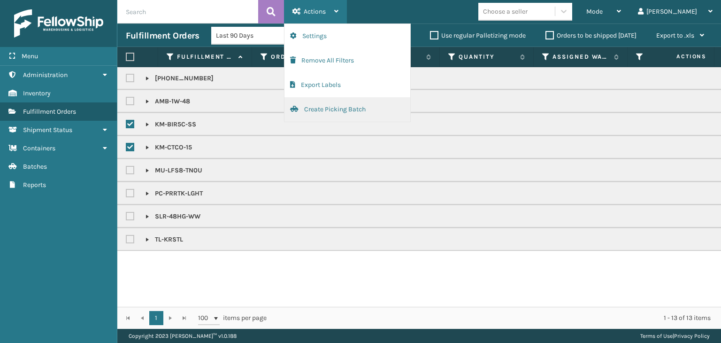
click at [351, 113] on button "Create Picking Batch" at bounding box center [347, 109] width 126 height 24
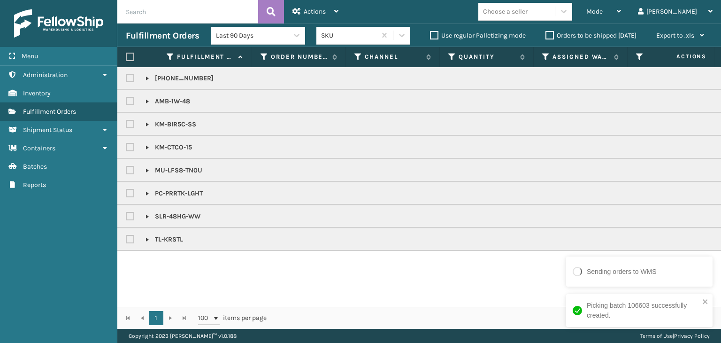
checkbox input "false"
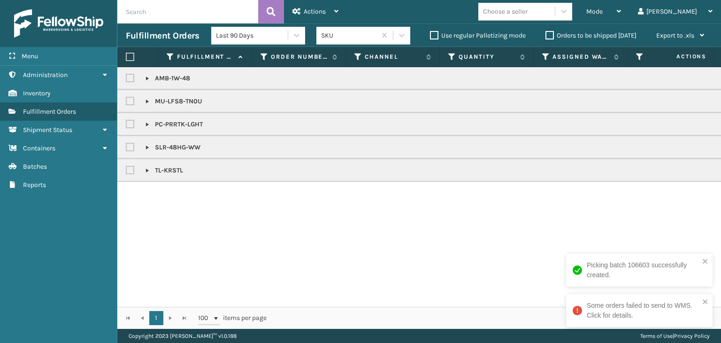
click at [134, 126] on label at bounding box center [131, 124] width 11 height 8
click at [126, 125] on input "checkbox" at bounding box center [126, 122] width 0 height 6
checkbox input "true"
click at [334, 14] on icon at bounding box center [336, 11] width 4 height 7
click at [629, 8] on div "Mode Regular Mode Picking Mode Labeling Mode Exit Scan Mode" at bounding box center [604, 11] width 52 height 23
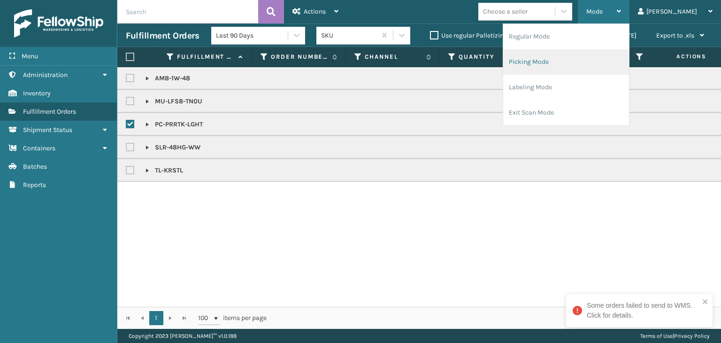
click at [606, 60] on li "Picking Mode" at bounding box center [566, 61] width 126 height 25
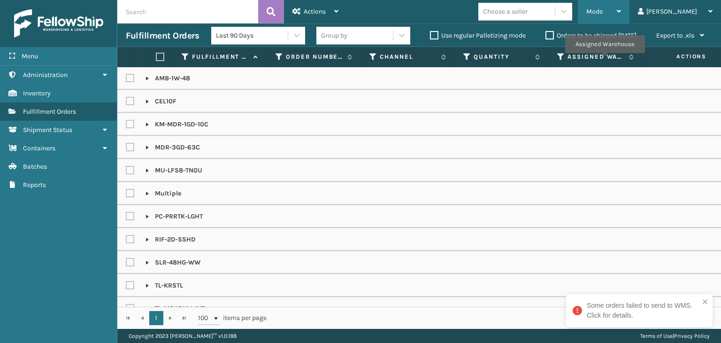
drag, startPoint x: 606, startPoint y: 60, endPoint x: 588, endPoint y: 59, distance: 18.4
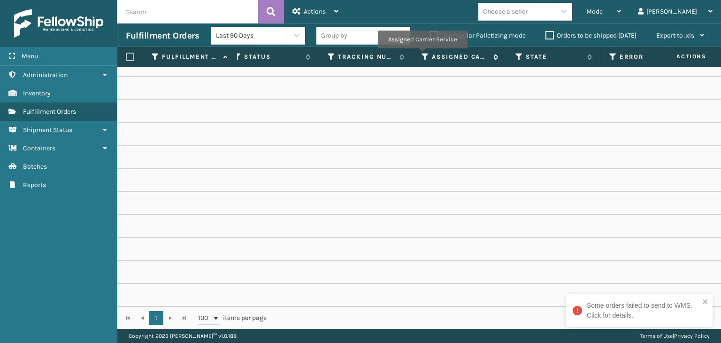
click at [424, 55] on icon at bounding box center [426, 57] width 8 height 8
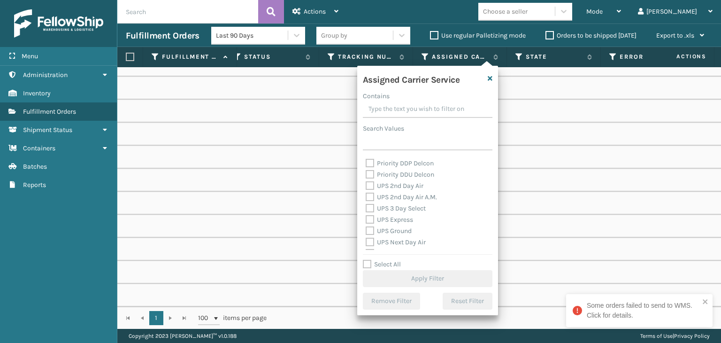
scroll to position [141, 0]
click at [396, 199] on label "UPS 2nd Day Air" at bounding box center [395, 201] width 58 height 8
click at [366, 199] on input "UPS 2nd Day Air" at bounding box center [366, 198] width 0 height 6
checkbox input "true"
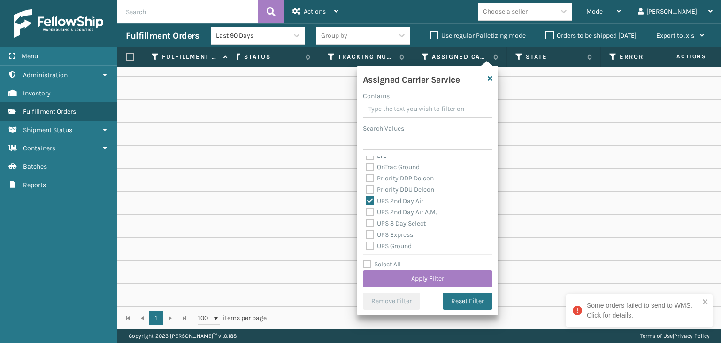
click at [402, 211] on label "UPS 2nd Day Air A.M." at bounding box center [401, 212] width 71 height 8
click at [366, 211] on input "UPS 2nd Day Air A.M." at bounding box center [366, 210] width 0 height 6
checkbox input "true"
click at [402, 221] on label "UPS 3 Day Select" at bounding box center [396, 223] width 60 height 8
click at [366, 221] on input "UPS 3 Day Select" at bounding box center [366, 221] width 0 height 6
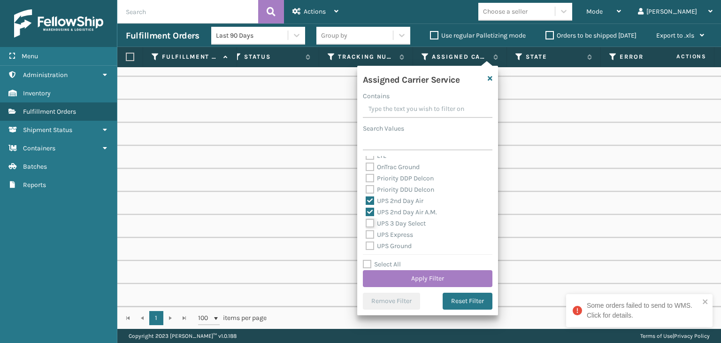
checkbox input "true"
click at [398, 235] on label "UPS Express" at bounding box center [389, 234] width 47 height 8
click at [366, 235] on input "UPS Express" at bounding box center [366, 232] width 0 height 6
checkbox input "true"
click at [399, 246] on label "UPS Ground" at bounding box center [389, 246] width 46 height 8
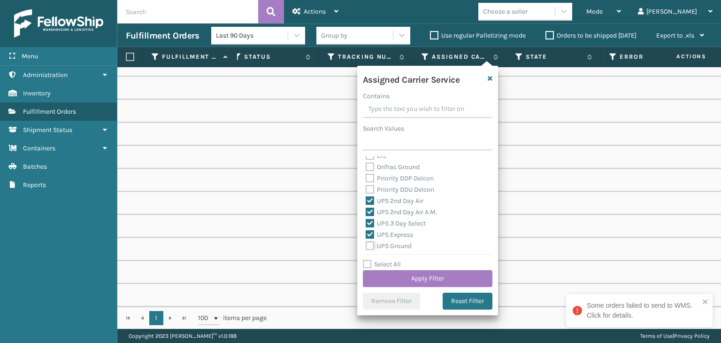
click at [366, 246] on input "UPS Ground" at bounding box center [366, 243] width 0 height 6
checkbox input "true"
click at [395, 211] on label "UPS Next Day Air" at bounding box center [396, 210] width 60 height 8
click at [366, 211] on input "UPS Next Day Air" at bounding box center [366, 208] width 0 height 6
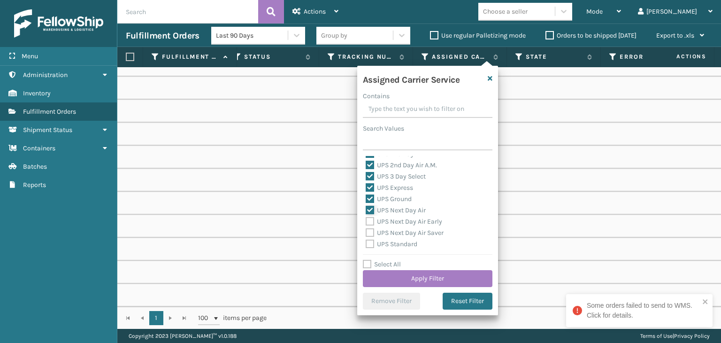
checkbox input "true"
click at [398, 220] on label "UPS Next Day Air Early" at bounding box center [404, 221] width 77 height 8
click at [366, 220] on input "UPS Next Day Air Early" at bounding box center [366, 219] width 0 height 6
checkbox input "true"
click at [400, 233] on label "UPS Next Day Air Saver" at bounding box center [405, 233] width 78 height 8
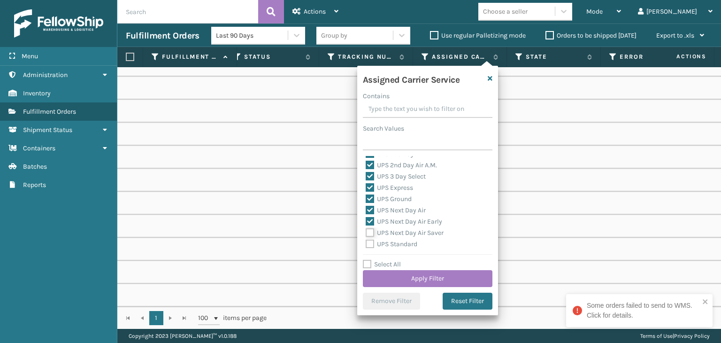
click at [366, 233] on input "UPS Next Day Air Saver" at bounding box center [366, 230] width 0 height 6
checkbox input "true"
click at [402, 245] on label "UPS Standard" at bounding box center [392, 244] width 52 height 8
click at [366, 245] on input "UPS Standard" at bounding box center [366, 241] width 0 height 6
checkbox input "true"
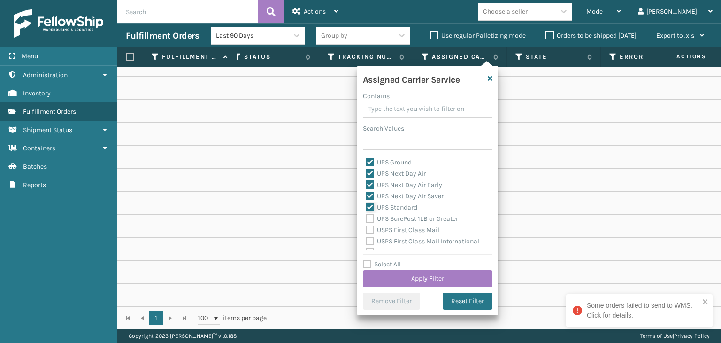
scroll to position [235, 0]
click at [405, 211] on label "UPS SurePost 1LB or Greater" at bounding box center [412, 208] width 92 height 8
click at [366, 209] on input "UPS SurePost 1LB or Greater" at bounding box center [366, 206] width 0 height 6
checkbox input "true"
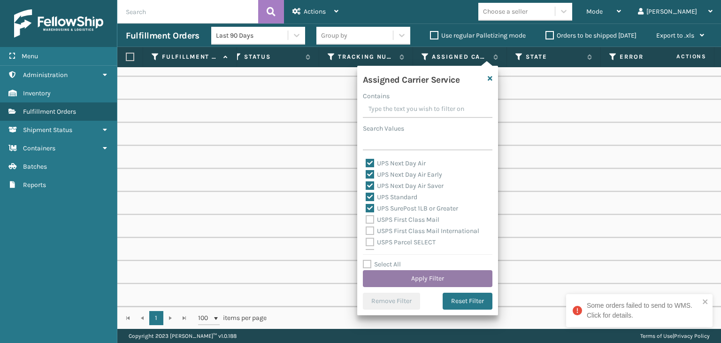
click at [425, 278] on button "Apply Filter" at bounding box center [428, 278] width 130 height 17
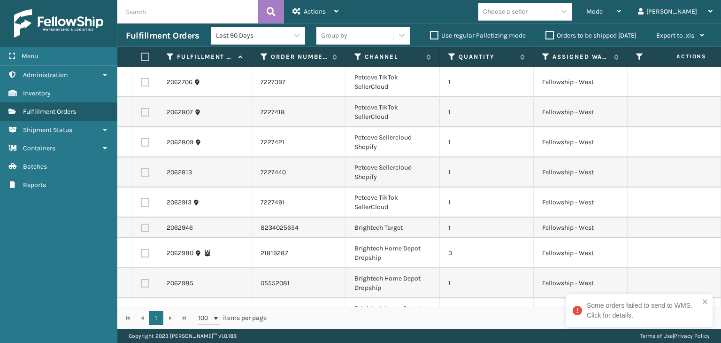
click at [340, 42] on div "Group by" at bounding box center [354, 35] width 77 height 15
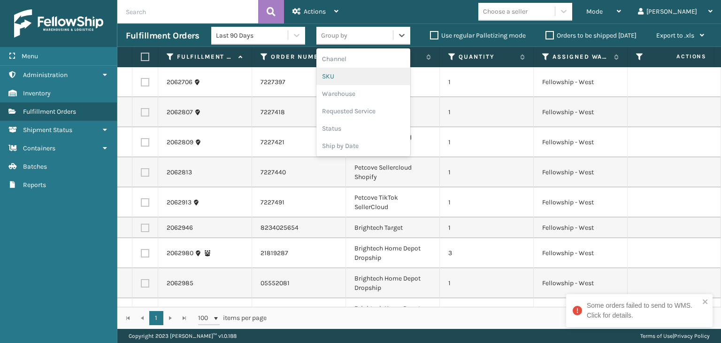
click at [360, 80] on div "SKU" at bounding box center [363, 76] width 94 height 17
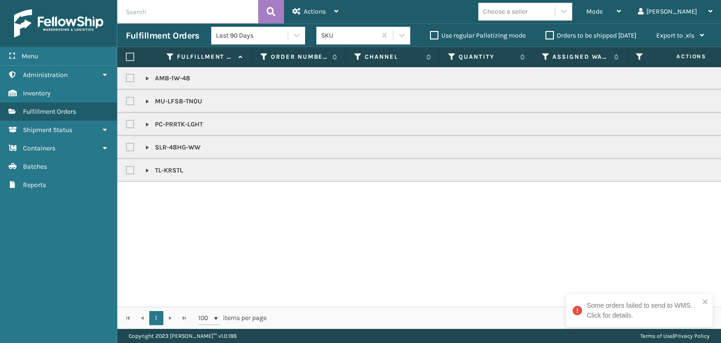
click at [131, 56] on label at bounding box center [130, 57] width 8 height 8
click at [126, 56] on input "checkbox" at bounding box center [126, 57] width 0 height 6
checkbox input "true"
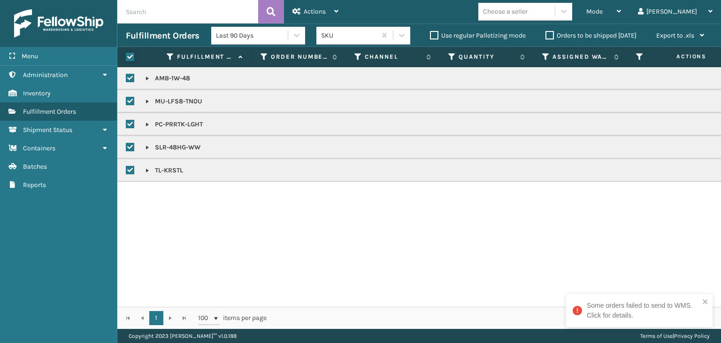
checkbox input "true"
click at [314, 15] on div "Actions" at bounding box center [315, 11] width 46 height 23
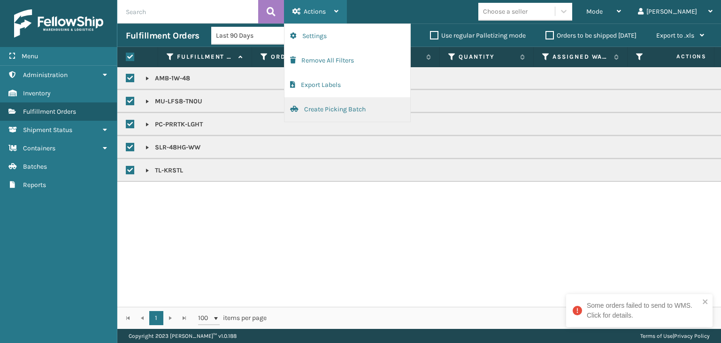
click at [347, 106] on button "Create Picking Batch" at bounding box center [347, 109] width 126 height 24
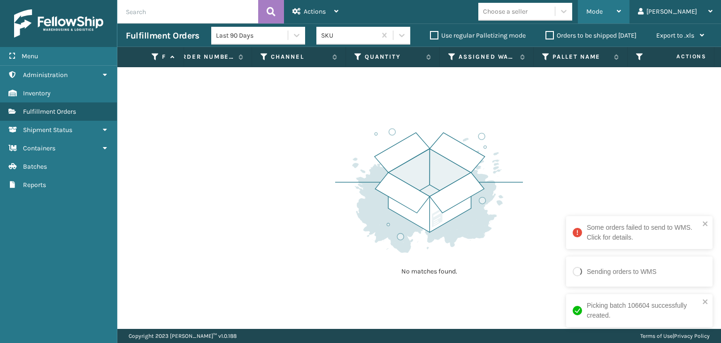
click at [603, 10] on span "Mode" at bounding box center [594, 12] width 16 height 8
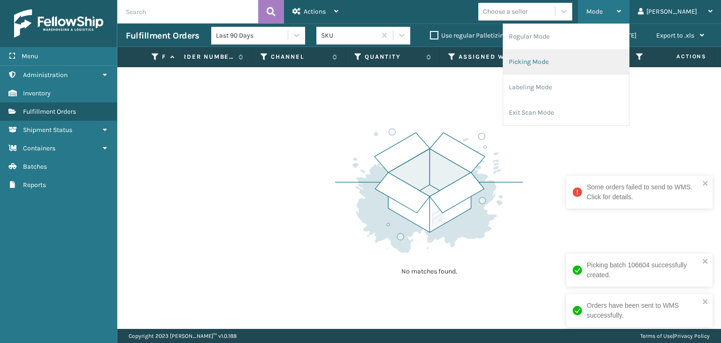
click at [608, 56] on li "Picking Mode" at bounding box center [566, 61] width 126 height 25
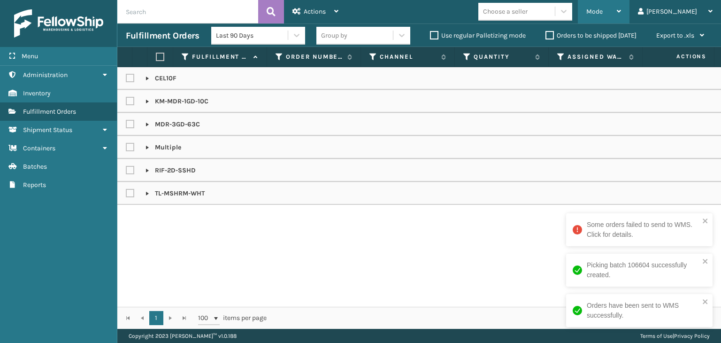
click at [603, 12] on span "Mode" at bounding box center [594, 12] width 16 height 8
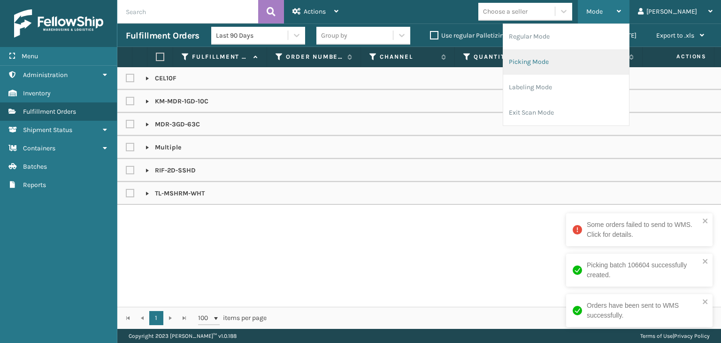
click at [611, 49] on li "Picking Mode" at bounding box center [566, 61] width 126 height 25
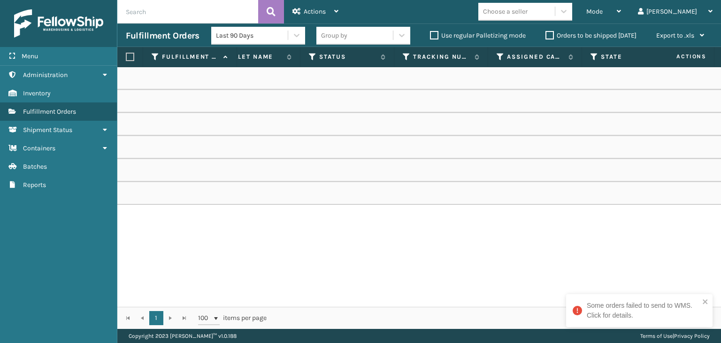
scroll to position [0, 0]
